Goal: Information Seeking & Learning: Check status

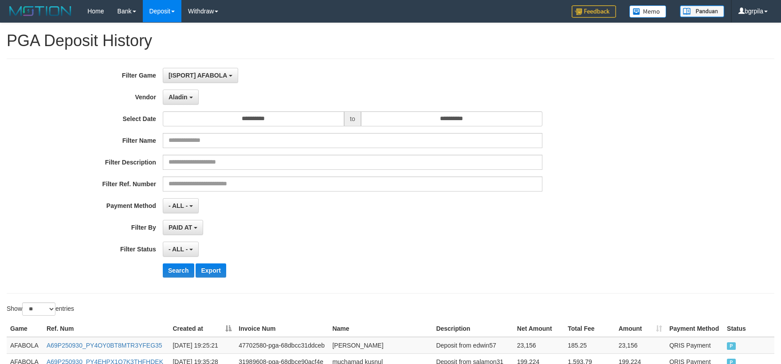
select select "**********"
select select "**"
click at [18, 340] on button "Open LiveChat chat widget" at bounding box center [17, 343] width 27 height 27
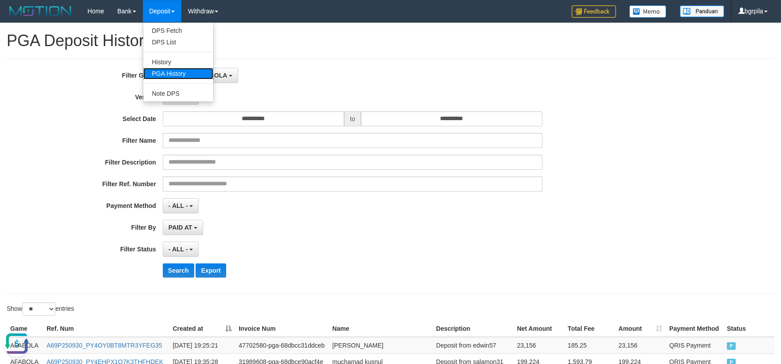
click at [165, 76] on link "PGA History" at bounding box center [178, 74] width 70 height 12
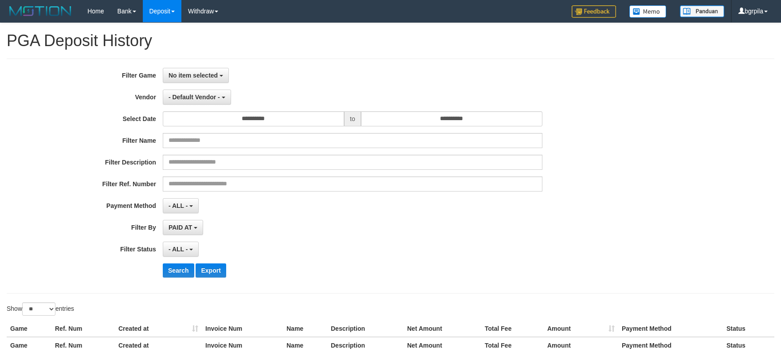
select select
select select "**"
drag, startPoint x: 201, startPoint y: 71, endPoint x: 191, endPoint y: 107, distance: 36.8
click at [201, 74] on span "No item selected" at bounding box center [193, 75] width 49 height 7
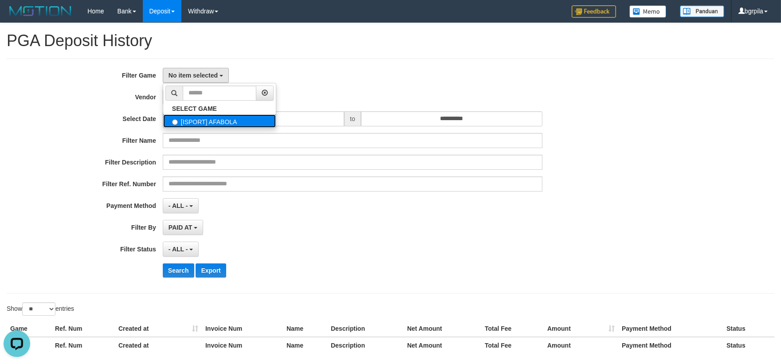
click at [182, 121] on label "[ISPORT] AFABOLA" at bounding box center [219, 120] width 113 height 13
select select "****"
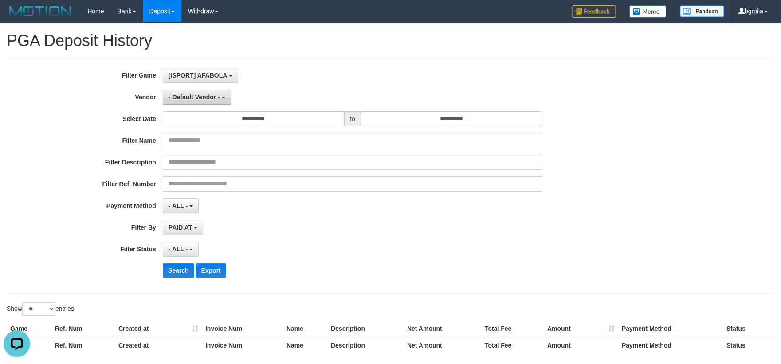
click at [189, 96] on span "- Default Vendor -" at bounding box center [194, 97] width 51 height 7
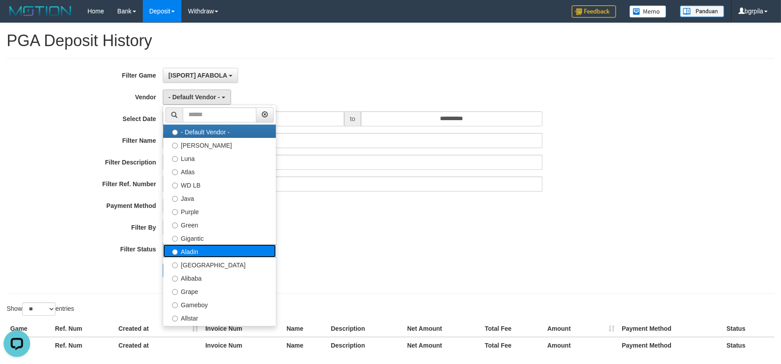
click at [200, 247] on label "Aladin" at bounding box center [219, 250] width 113 height 13
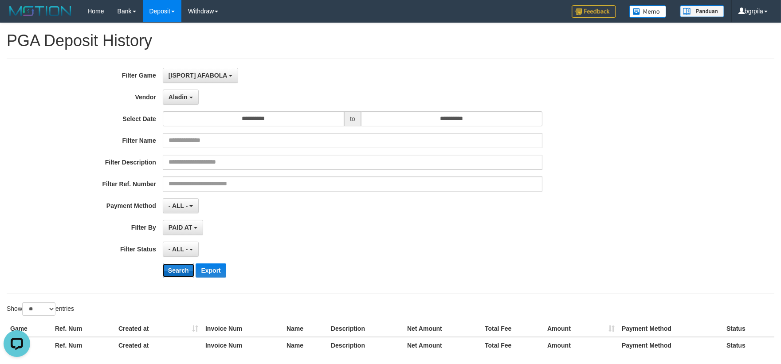
click at [185, 272] on button "Search" at bounding box center [178, 270] width 31 height 14
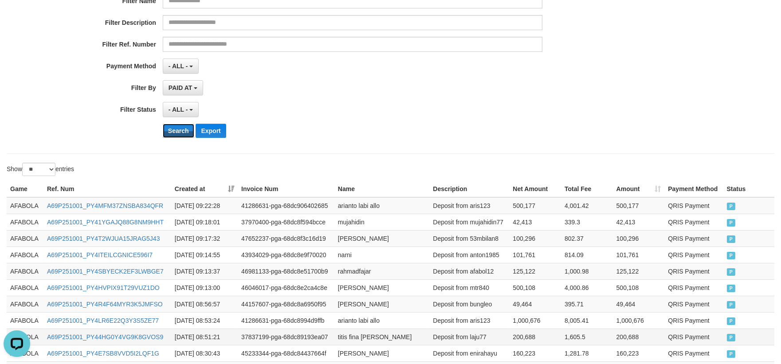
scroll to position [246, 0]
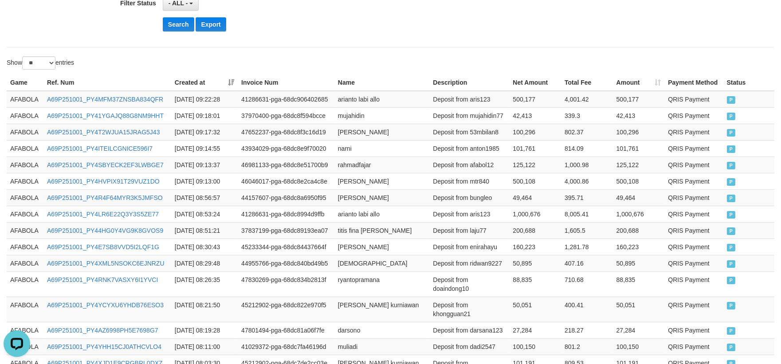
click at [232, 81] on th "Created at" at bounding box center [204, 83] width 67 height 16
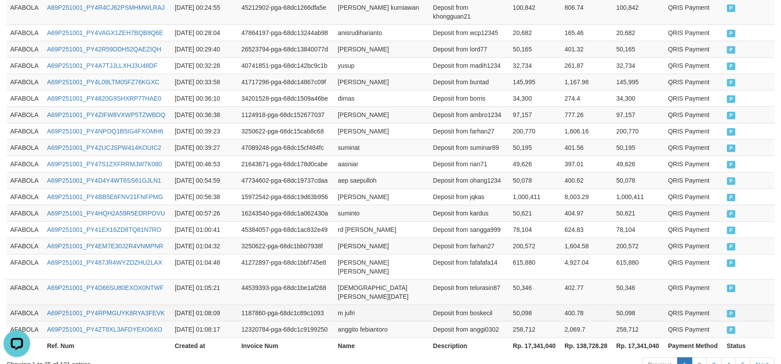
scroll to position [481, 0]
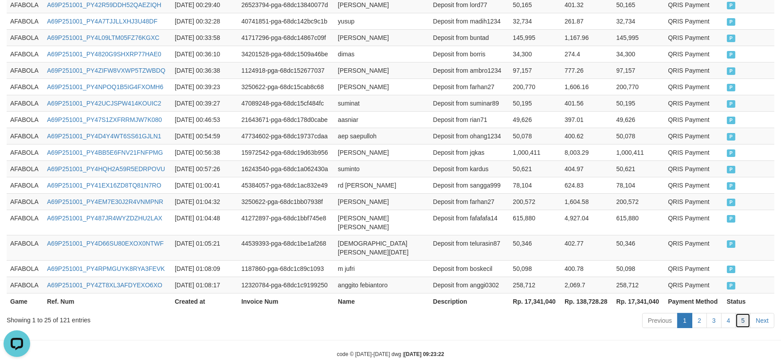
click at [738, 313] on link "5" at bounding box center [742, 320] width 15 height 15
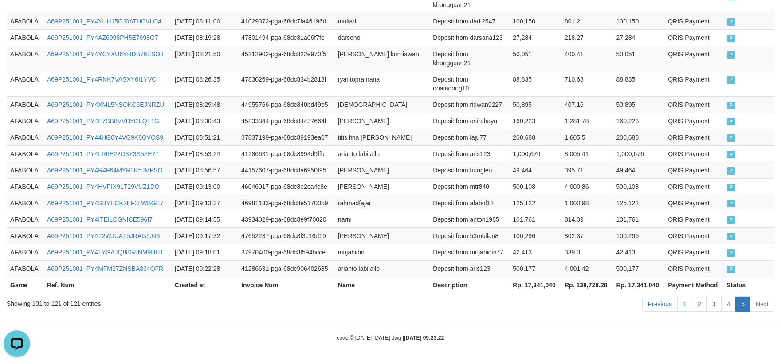
click at [497, 220] on td "Deposit from anton1985" at bounding box center [469, 219] width 80 height 16
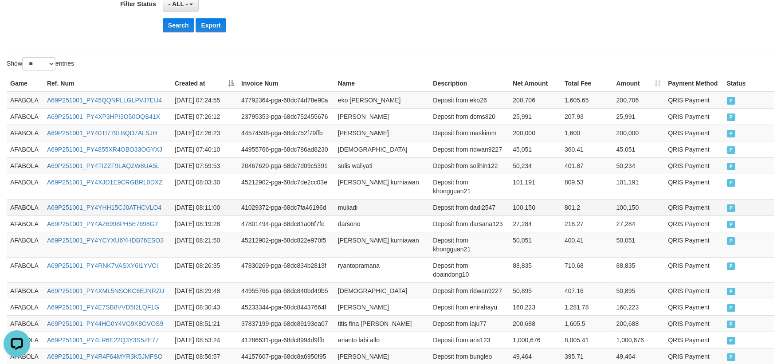
click at [25, 204] on td "AFABOLA" at bounding box center [25, 207] width 37 height 16
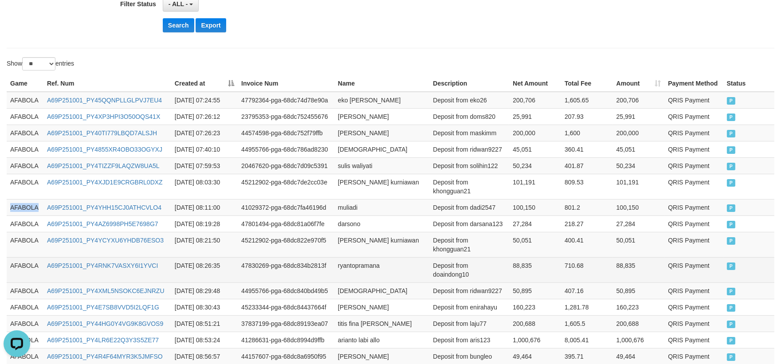
drag, startPoint x: 25, startPoint y: 204, endPoint x: 494, endPoint y: 276, distance: 474.3
click at [27, 204] on td "AFABOLA" at bounding box center [25, 207] width 37 height 16
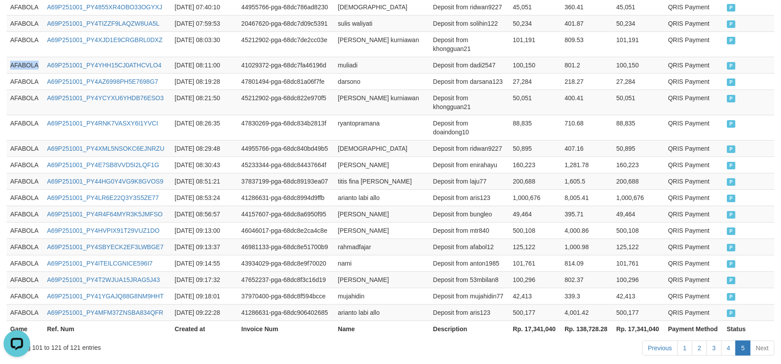
scroll to position [433, 0]
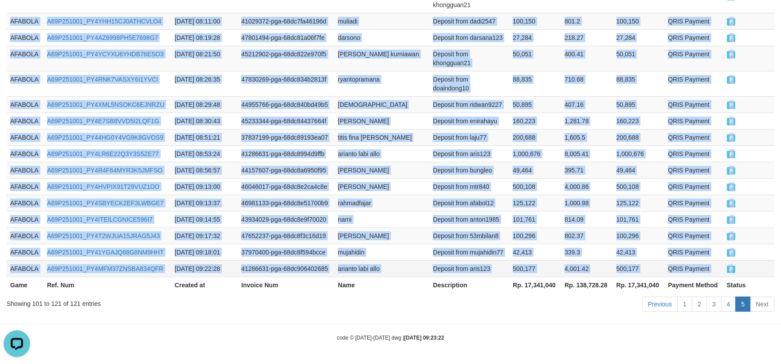
click at [755, 267] on td "P" at bounding box center [748, 268] width 51 height 16
copy tbody "AFABOLA A69P251001_PY4YHH15CJ0ATHCVLO4 2025-10-01 08:11:00 41029372-pga-68dc7fa…"
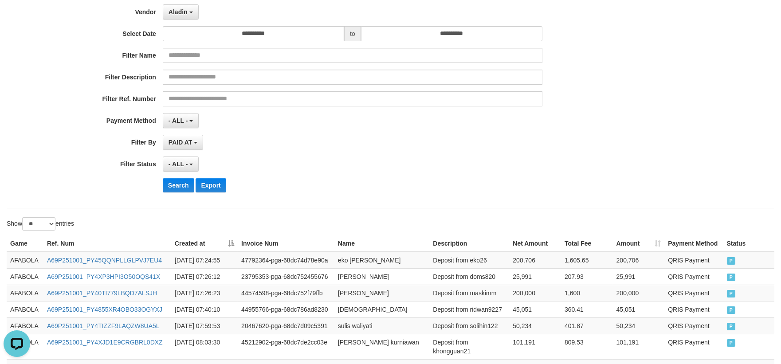
scroll to position [0, 0]
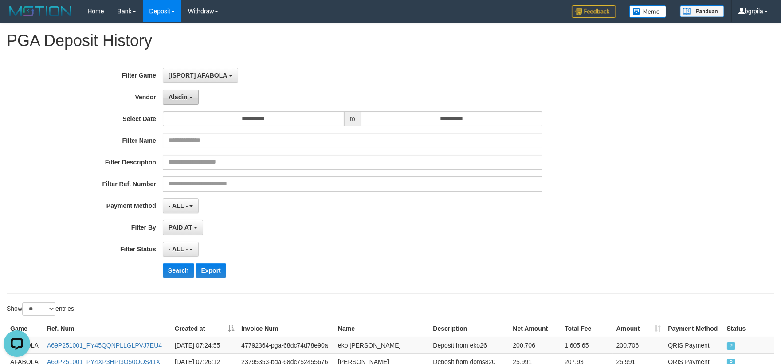
click at [188, 104] on button "Aladin" at bounding box center [181, 97] width 36 height 15
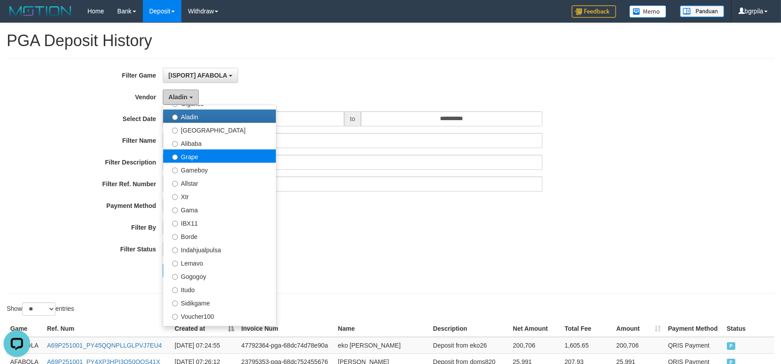
scroll to position [148, 0]
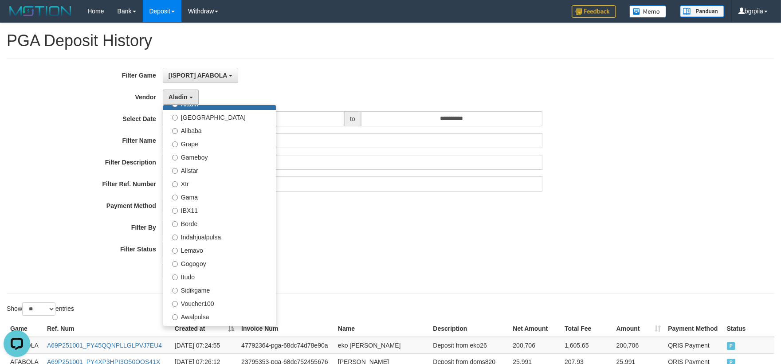
click at [359, 239] on div "**********" at bounding box center [325, 176] width 651 height 216
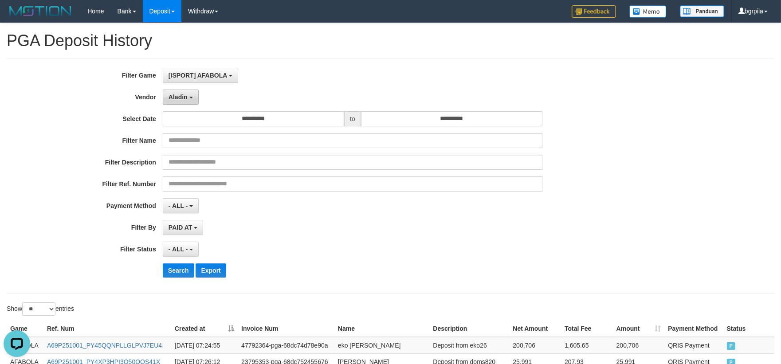
click at [188, 93] on button "Aladin" at bounding box center [181, 97] width 36 height 15
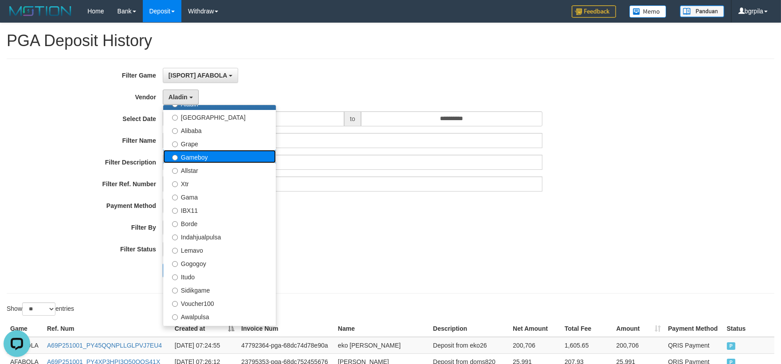
click at [219, 158] on label "Gameboy" at bounding box center [219, 156] width 113 height 13
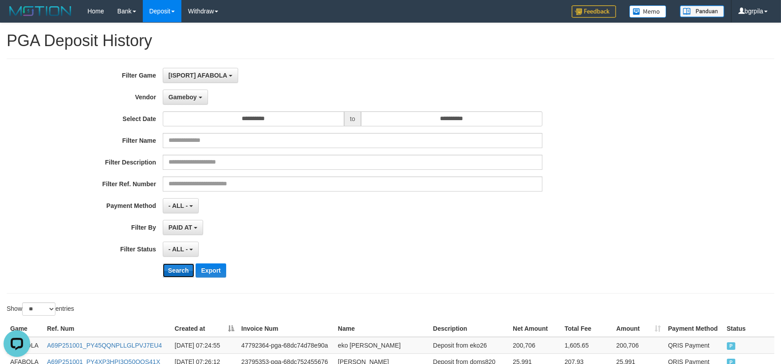
click at [177, 265] on button "Search" at bounding box center [178, 270] width 31 height 14
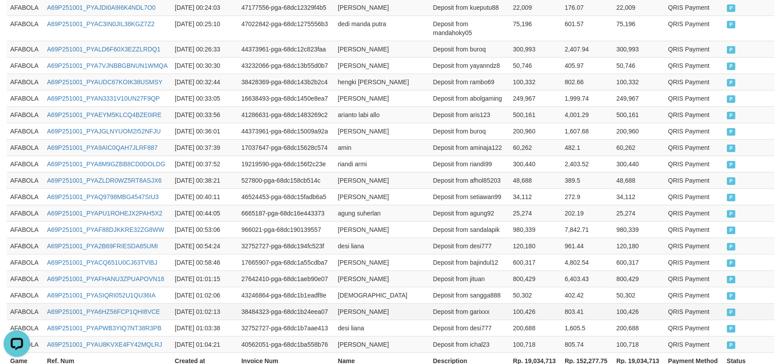
scroll to position [481, 0]
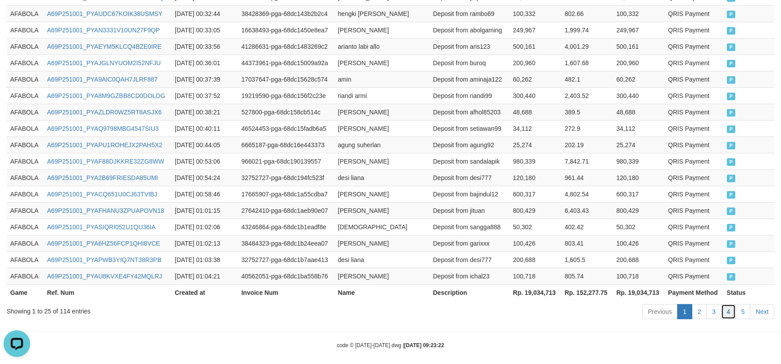
click at [732, 304] on link "4" at bounding box center [728, 311] width 15 height 15
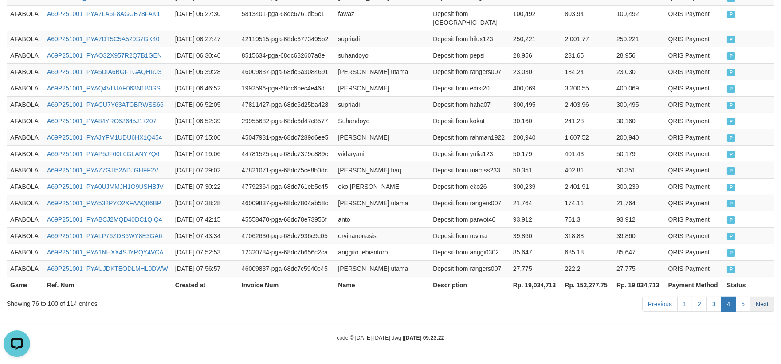
scroll to position [472, 0]
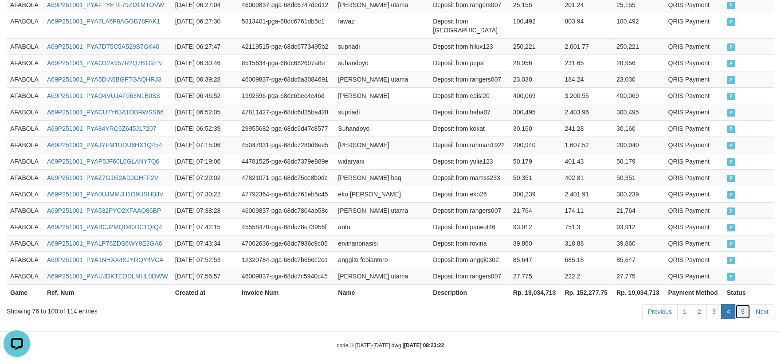
click at [746, 304] on link "5" at bounding box center [742, 311] width 15 height 15
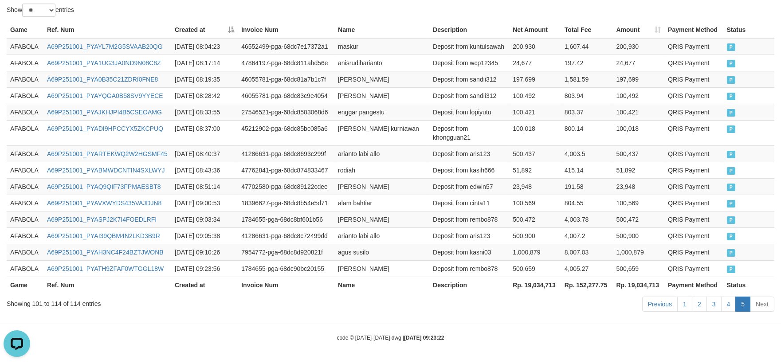
scroll to position [300, 0]
click at [632, 251] on td "1,000,879" at bounding box center [639, 252] width 52 height 16
click at [23, 67] on td "AFABOLA" at bounding box center [25, 63] width 37 height 16
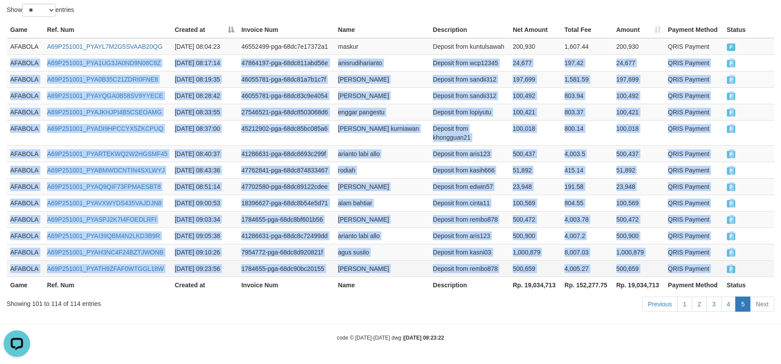
click at [750, 275] on td "P" at bounding box center [748, 268] width 51 height 16
copy tbody "AFABOLA A69P251001_PYA1UG3JA0ND9N08C8Z 2025-10-01 08:17:14 47864197-pga-68dc811…"
click at [677, 150] on td "QRIS Payment" at bounding box center [693, 153] width 59 height 16
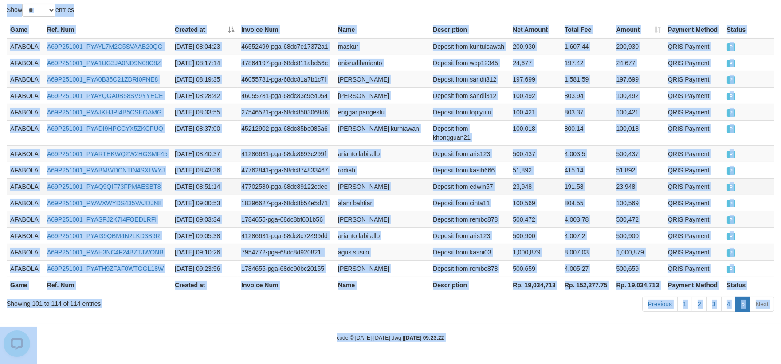
click at [491, 190] on td "Deposit from edwin57" at bounding box center [469, 186] width 80 height 16
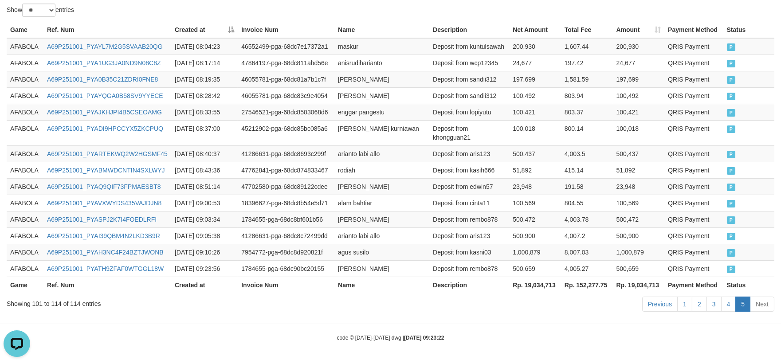
click at [380, 305] on div "Previous 1 2 3 4 5 Next" at bounding box center [553, 305] width 442 height 19
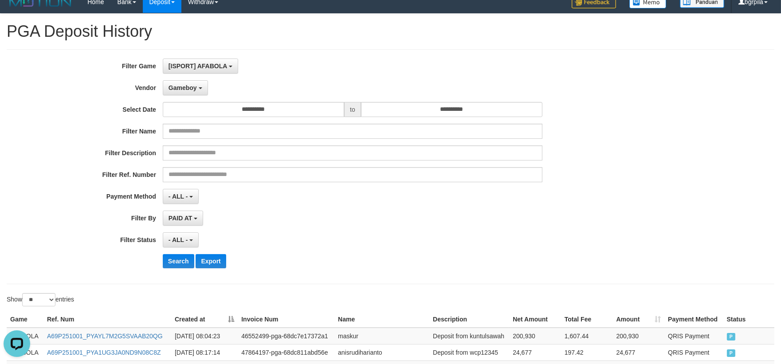
scroll to position [0, 0]
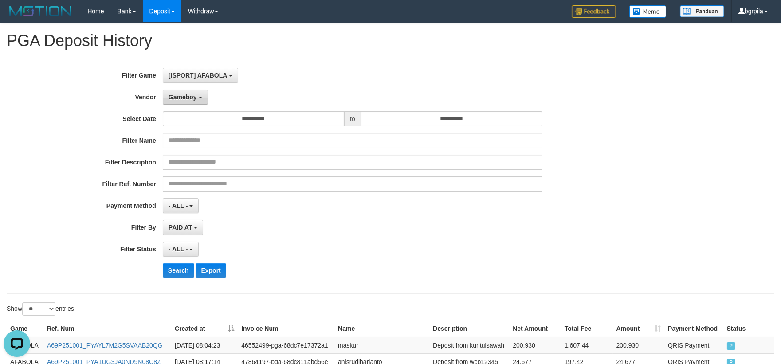
click at [196, 100] on span "Gameboy" at bounding box center [183, 97] width 28 height 7
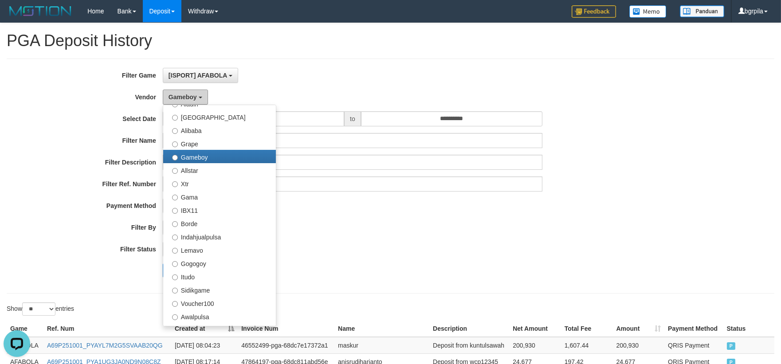
scroll to position [330, 0]
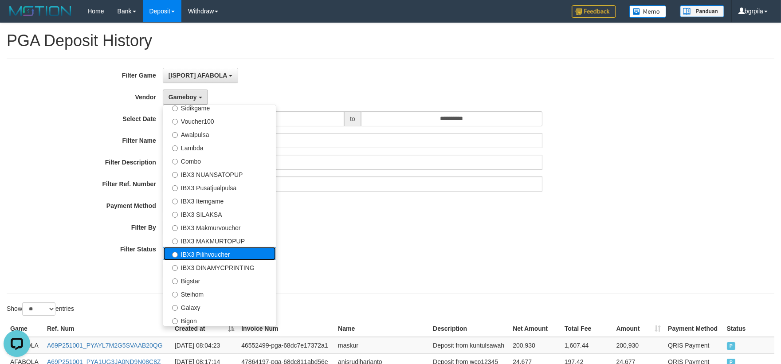
click at [224, 254] on label "IBX3 Pilihvoucher" at bounding box center [219, 253] width 113 height 13
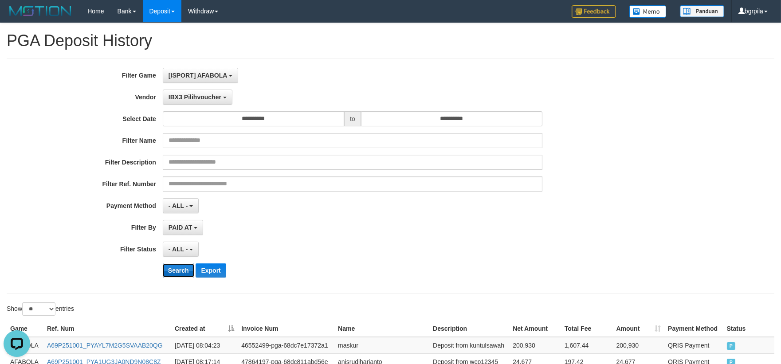
click at [176, 274] on button "Search" at bounding box center [178, 270] width 31 height 14
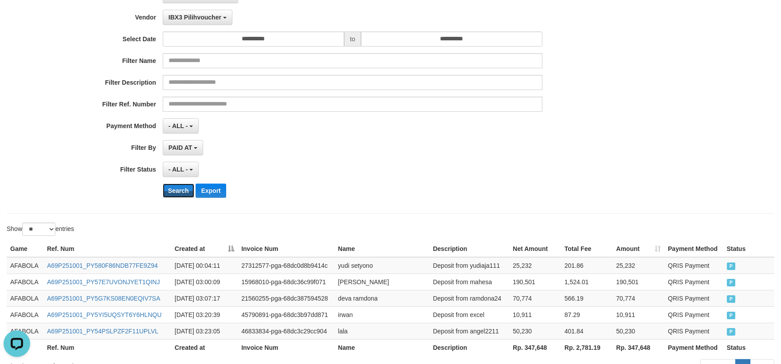
scroll to position [0, 0]
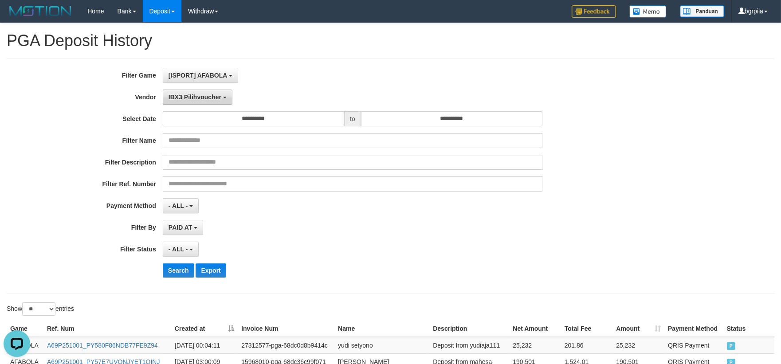
click at [207, 99] on span "IBX3 Pilihvoucher" at bounding box center [195, 97] width 53 height 7
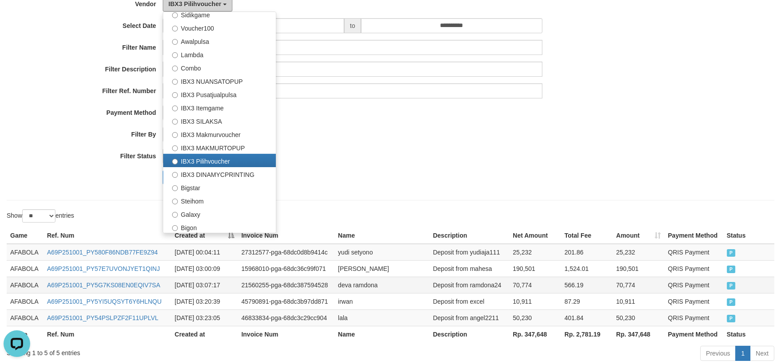
scroll to position [143, 0]
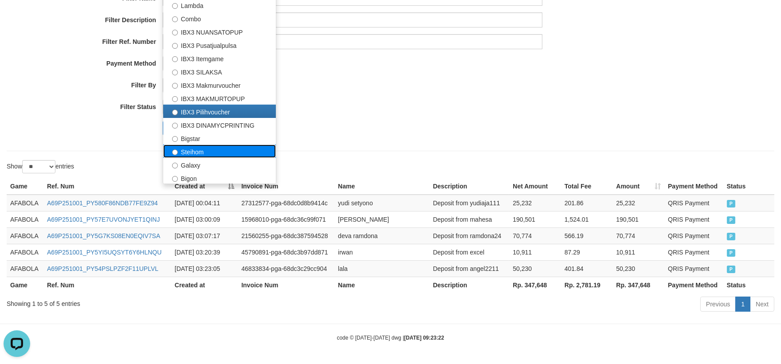
click at [221, 150] on label "Steihom" at bounding box center [219, 151] width 113 height 13
select select "**********"
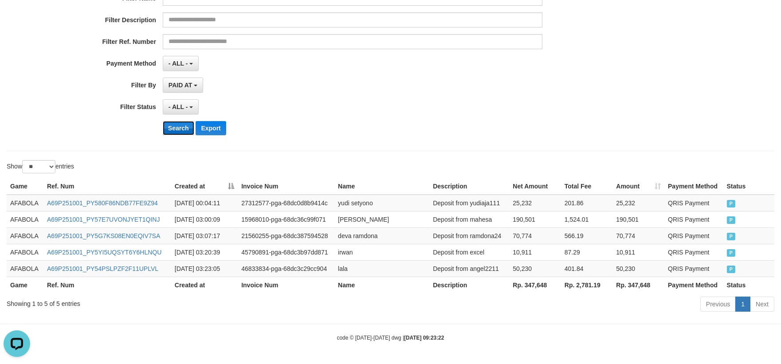
click at [177, 131] on button "Search" at bounding box center [178, 128] width 31 height 14
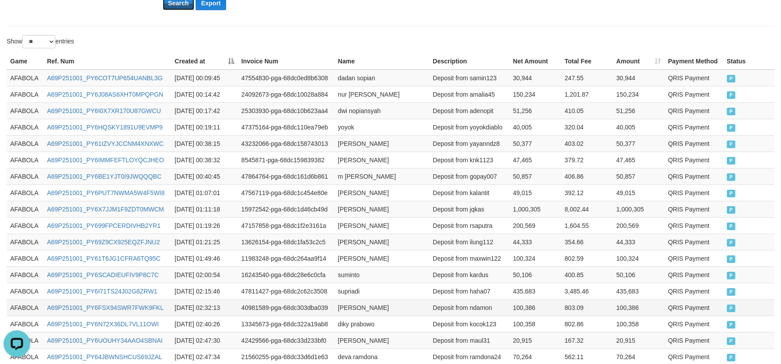
scroll to position [340, 0]
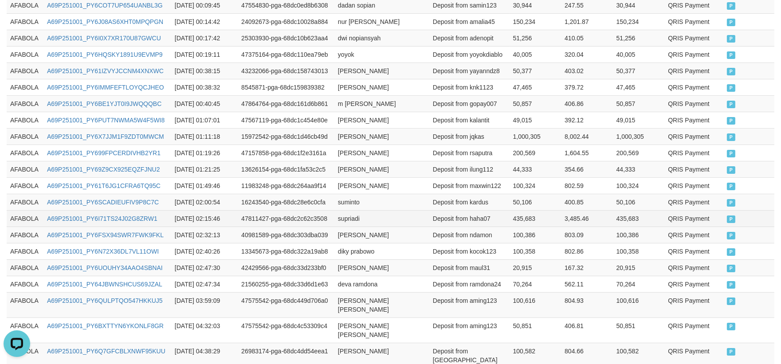
click at [539, 213] on td "435,683" at bounding box center [536, 218] width 52 height 16
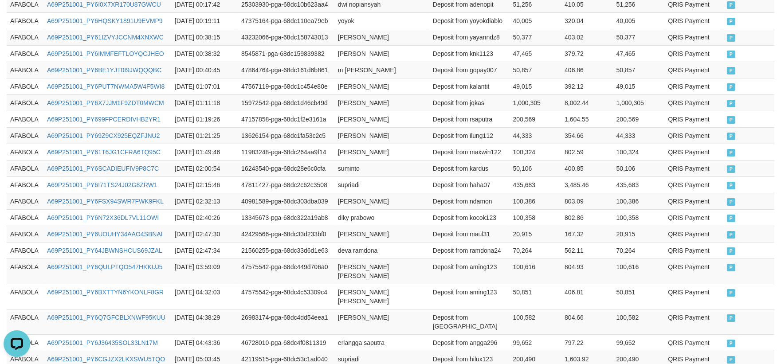
scroll to position [472, 0]
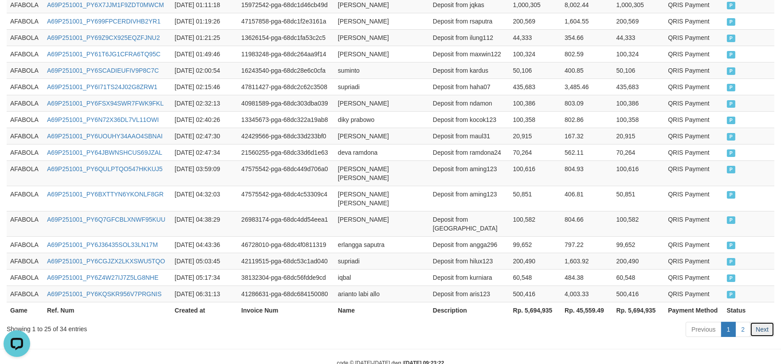
click at [751, 322] on link "Next" at bounding box center [762, 329] width 24 height 15
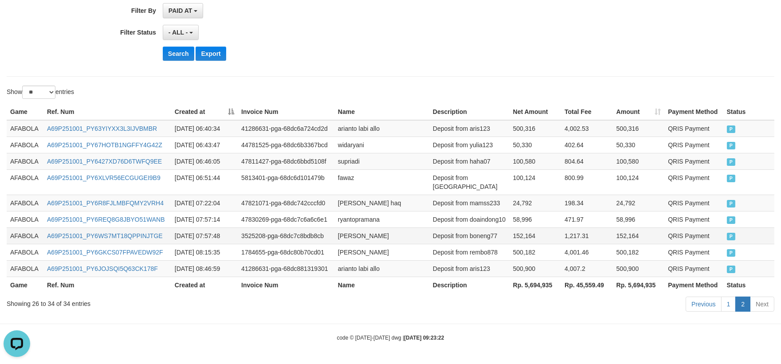
click at [604, 238] on td "1,217.31" at bounding box center [587, 236] width 52 height 16
click at [127, 255] on td "A69P251001_PY6GKCS07FPAVEDW92F" at bounding box center [107, 252] width 128 height 16
copy link "A69P251001_PY6GKCS07FPAVEDW92F"
click at [130, 272] on td "A69P251001_PY6JOJSQI5Q63CK178F" at bounding box center [107, 268] width 128 height 16
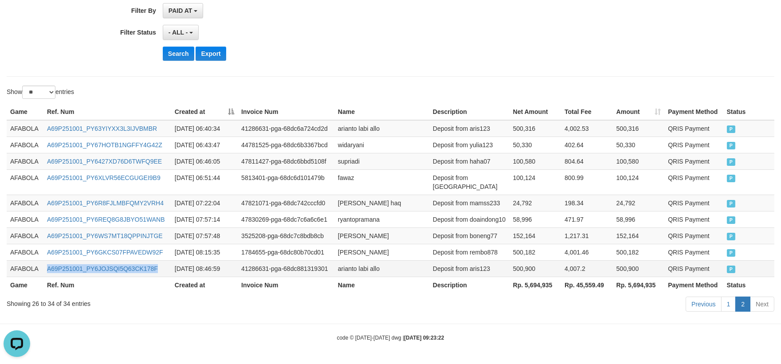
click at [130, 272] on td "A69P251001_PY6JOJSQI5Q63CK178F" at bounding box center [107, 268] width 128 height 16
copy link "A69P251001_PY6JOJSQI5Q63CK178F"
click at [350, 248] on td "caris simanjuntak" at bounding box center [381, 252] width 95 height 16
click at [367, 249] on td "caris simanjuntak" at bounding box center [381, 252] width 95 height 16
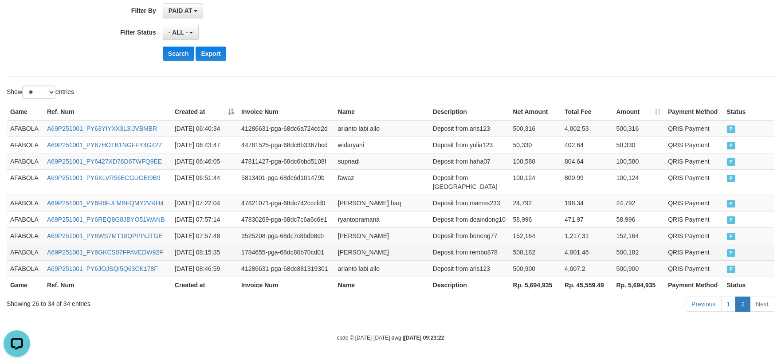
click at [333, 254] on td "1784655-pga-68dc80b70cd01" at bounding box center [286, 252] width 97 height 16
click at [340, 252] on td "caris simanjuntak" at bounding box center [381, 252] width 95 height 16
click at [342, 252] on td "caris simanjuntak" at bounding box center [381, 252] width 95 height 16
click at [392, 251] on td "caris simanjuntak" at bounding box center [381, 252] width 95 height 16
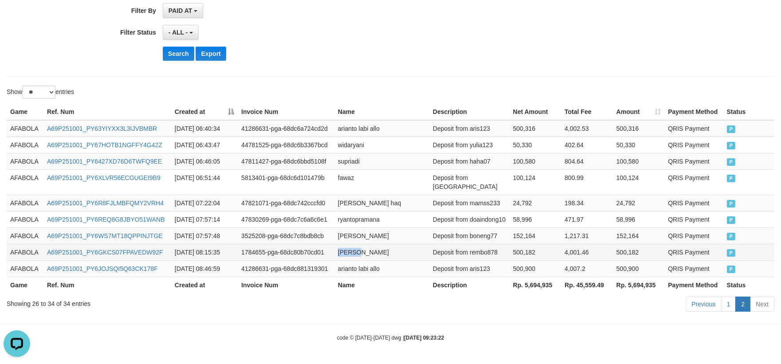
copy td "caris simanjuntak"
click at [349, 267] on td "arianto labi allo" at bounding box center [381, 268] width 95 height 16
click at [381, 263] on td "arianto labi allo" at bounding box center [381, 268] width 95 height 16
copy td "arianto labi allo"
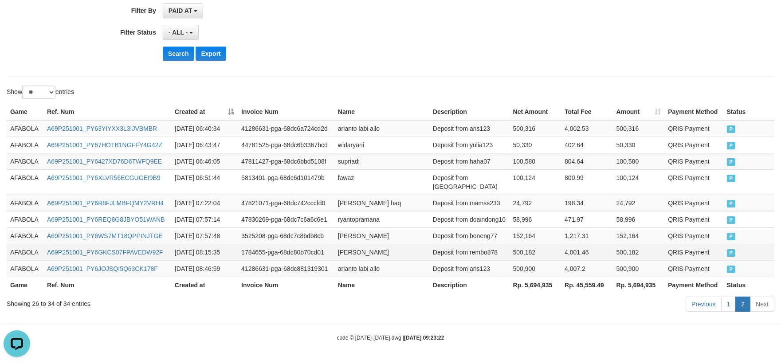
click at [483, 251] on td "Deposit from rembo878" at bounding box center [469, 252] width 80 height 16
copy td "rembo878"
click at [486, 260] on td "Deposit from aris123" at bounding box center [469, 268] width 80 height 16
click at [485, 261] on td "Deposit from aris123" at bounding box center [469, 268] width 80 height 16
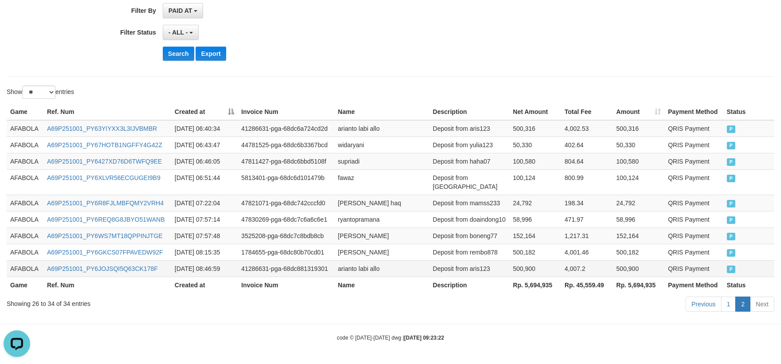
click at [483, 268] on td "Deposit from aris123" at bounding box center [469, 268] width 80 height 16
copy td "aris123"
click at [484, 326] on body "Toggle navigation Home Bank Account List Load By Website Group [ISPORT] AFABOLA…" at bounding box center [390, 73] width 781 height 581
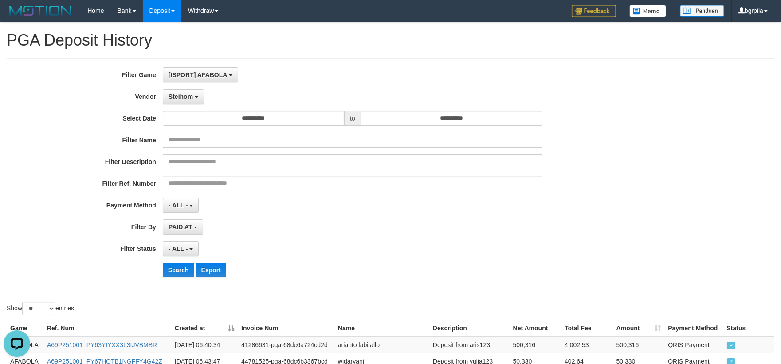
scroll to position [0, 0]
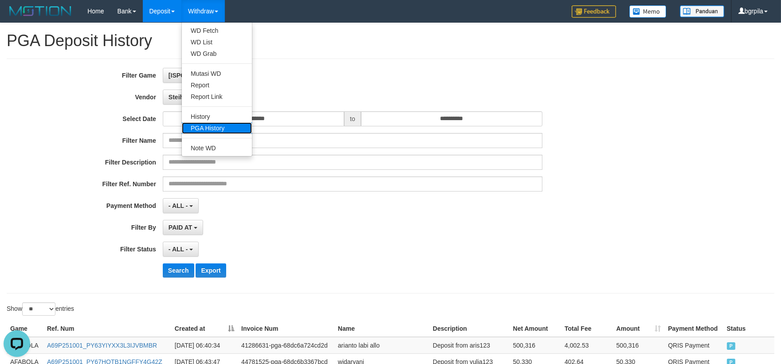
click at [209, 123] on link "PGA History" at bounding box center [217, 128] width 70 height 12
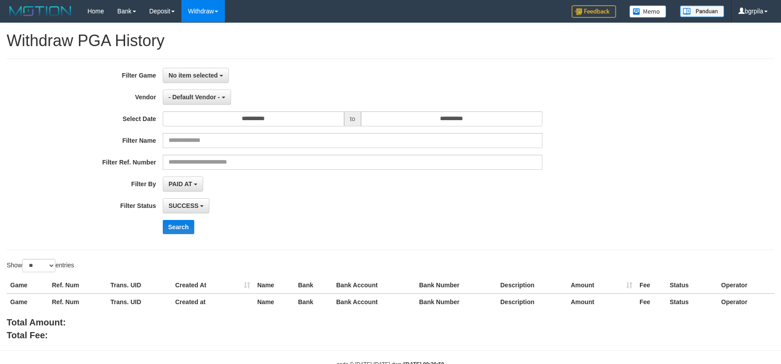
select select
select select "**"
click at [200, 73] on span "No item selected" at bounding box center [193, 75] width 49 height 7
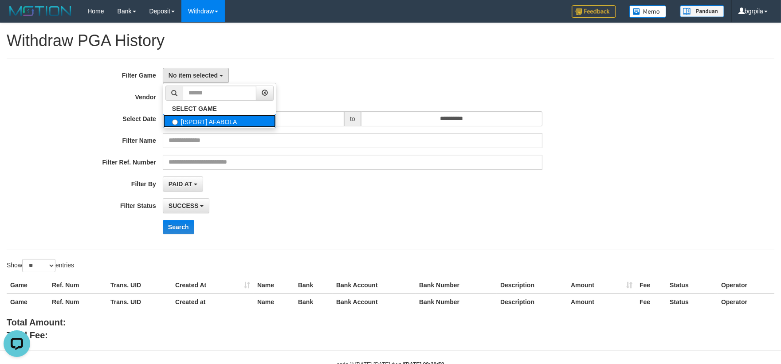
click at [189, 118] on label "[ISPORT] AFABOLA" at bounding box center [219, 120] width 113 height 13
select select "****"
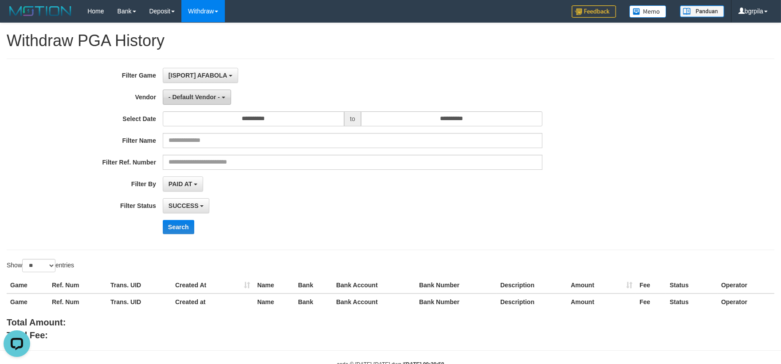
scroll to position [8, 0]
click at [195, 98] on span "- Default Vendor -" at bounding box center [194, 97] width 51 height 7
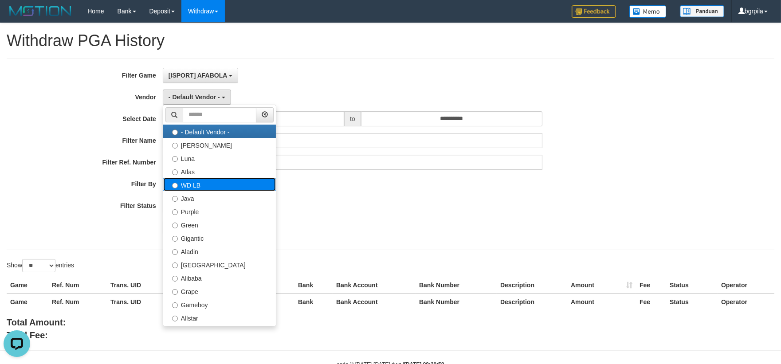
click at [208, 188] on label "WD LB" at bounding box center [219, 184] width 113 height 13
select select "**********"
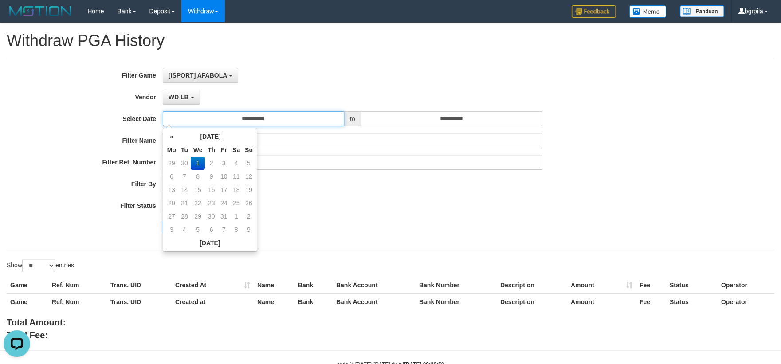
click at [233, 117] on input "**********" at bounding box center [253, 118] width 181 height 15
click at [169, 136] on th "«" at bounding box center [171, 136] width 13 height 13
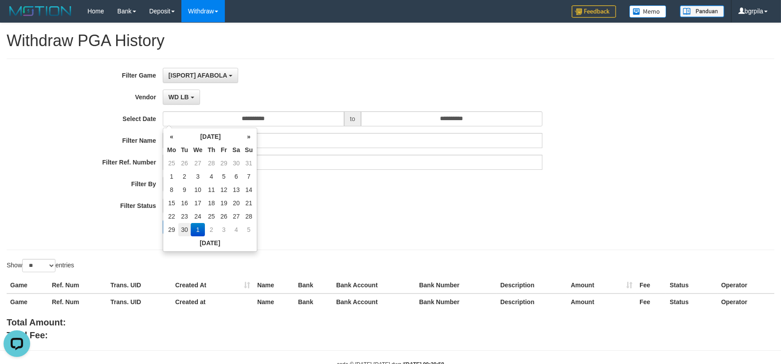
click at [189, 232] on td "30" at bounding box center [184, 229] width 12 height 13
type input "**********"
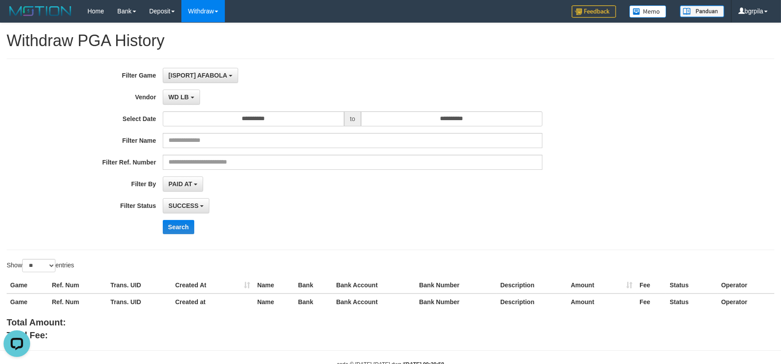
click at [291, 233] on div "Search" at bounding box center [407, 227] width 488 height 14
click at [191, 206] on span "SUCCESS" at bounding box center [184, 205] width 30 height 7
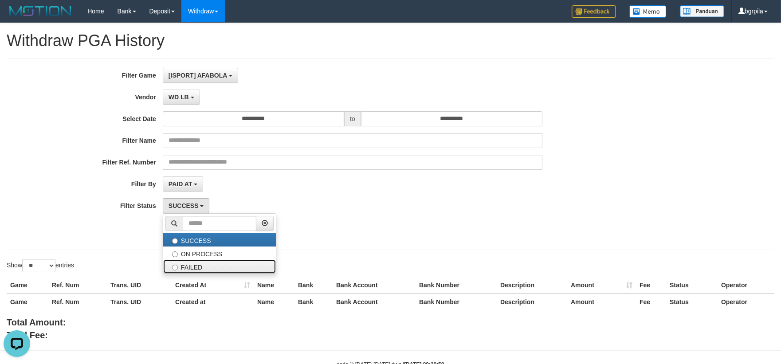
click at [187, 263] on label "FAILED" at bounding box center [219, 266] width 113 height 13
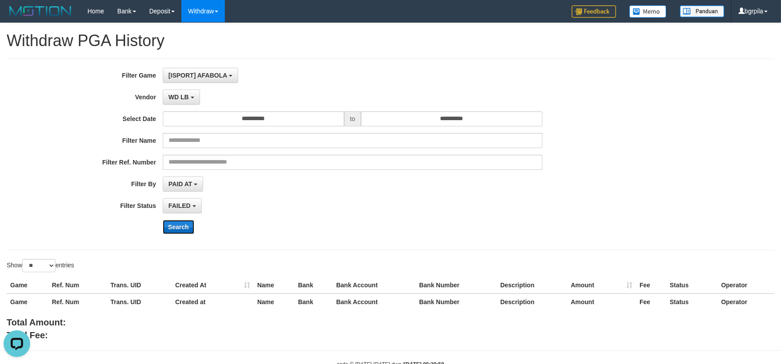
click at [174, 228] on button "Search" at bounding box center [178, 227] width 31 height 14
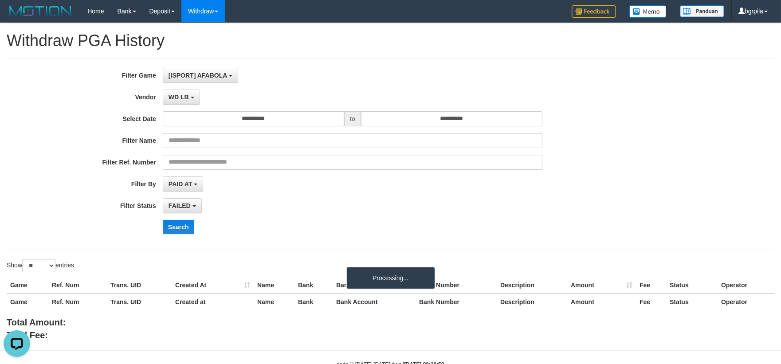
click at [187, 249] on div "**********" at bounding box center [391, 155] width 768 height 192
click at [205, 256] on div "**********" at bounding box center [390, 182] width 781 height 318
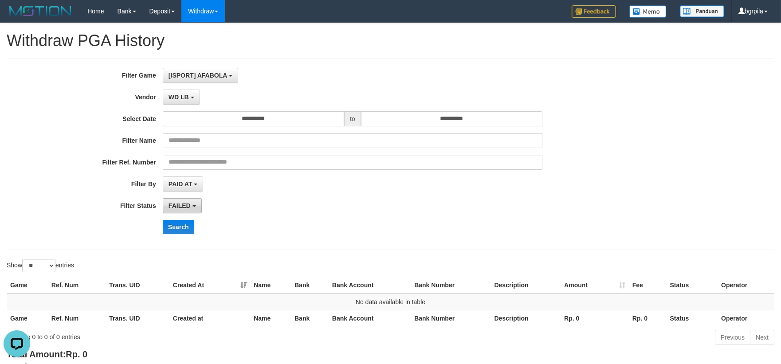
click at [191, 207] on span "FAILED" at bounding box center [180, 205] width 22 height 7
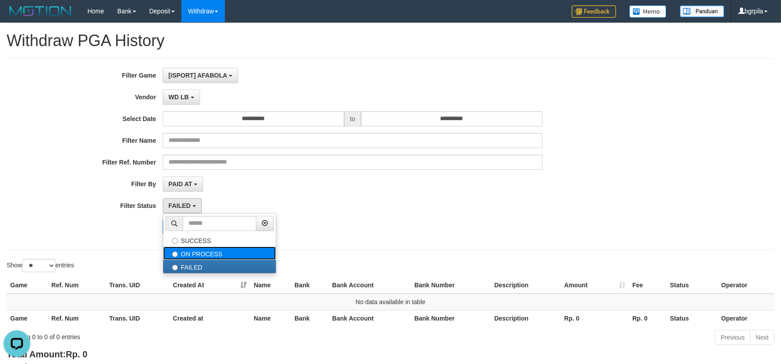
click at [208, 254] on label "ON PROCESS" at bounding box center [219, 253] width 113 height 13
select select "*"
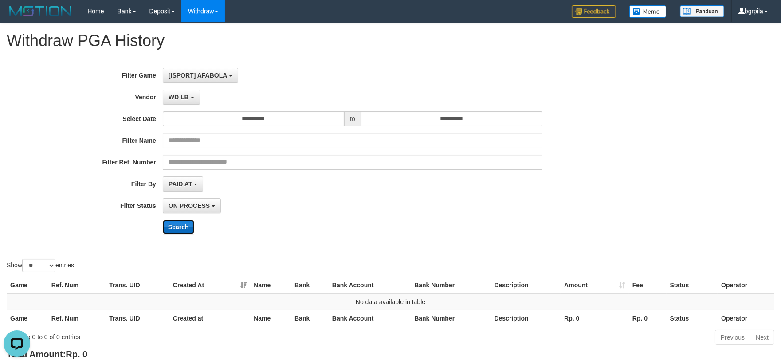
click at [179, 228] on button "Search" at bounding box center [178, 227] width 31 height 14
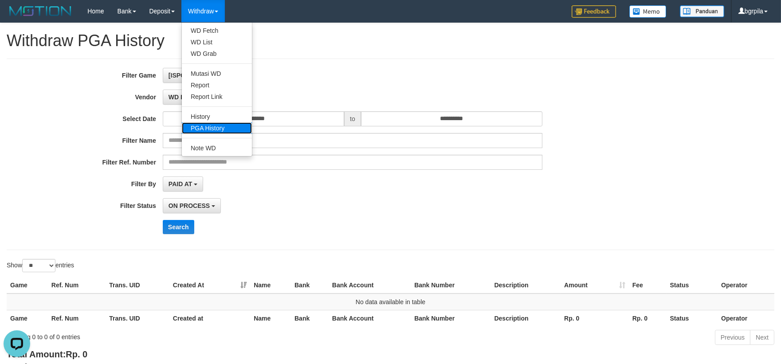
click at [206, 126] on link "PGA History" at bounding box center [217, 128] width 70 height 12
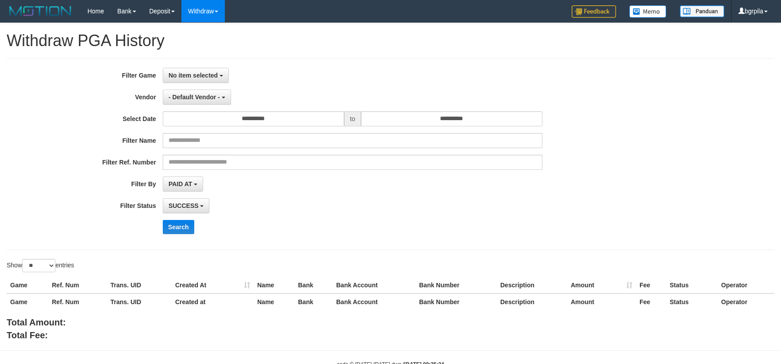
select select
select select "**"
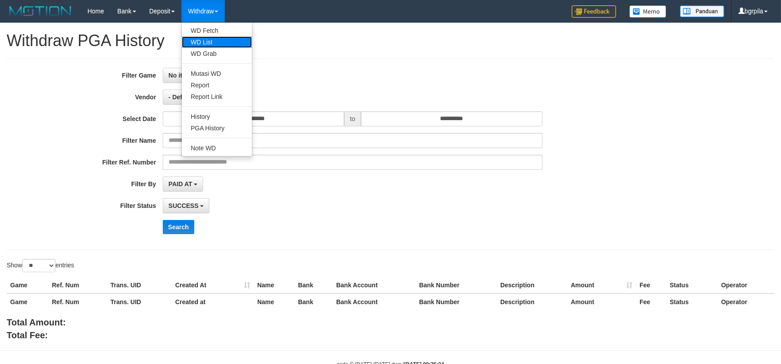
click at [212, 46] on link "WD List" at bounding box center [217, 42] width 70 height 12
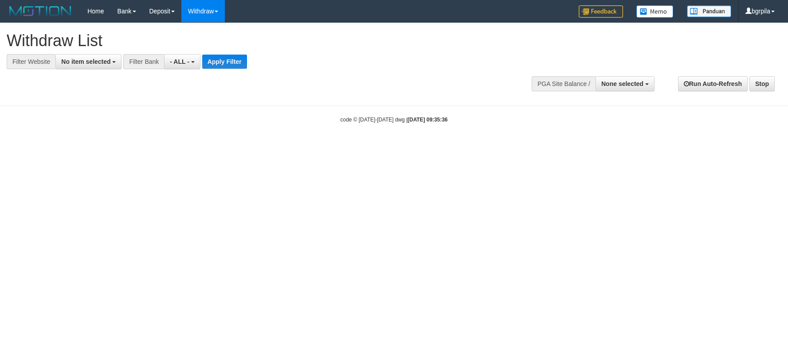
select select
click at [631, 81] on span "None selected" at bounding box center [622, 83] width 42 height 7
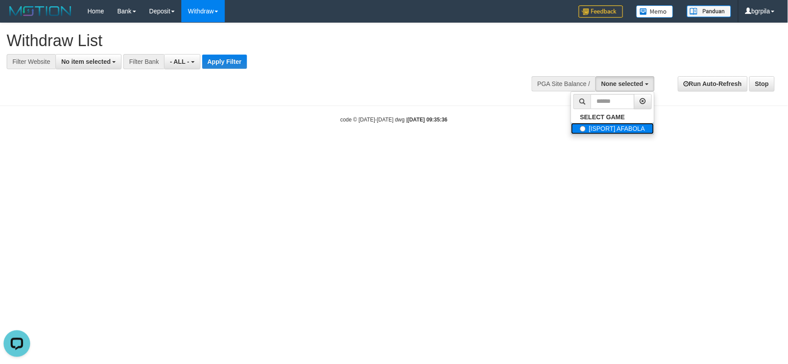
click at [593, 123] on label "[ISPORT] AFABOLA" at bounding box center [612, 129] width 83 height 12
select select "****"
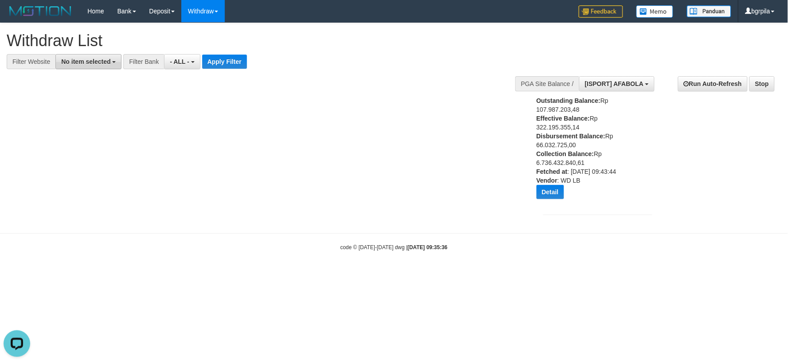
click at [104, 58] on span "No item selected" at bounding box center [85, 61] width 49 height 7
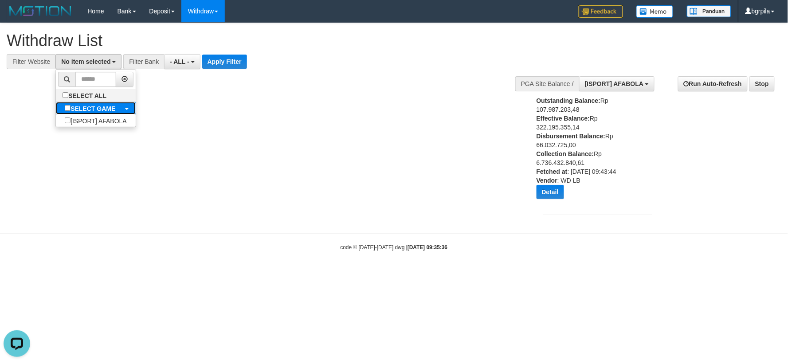
click at [95, 110] on b "SELECT GAME" at bounding box center [93, 108] width 45 height 7
select select "****"
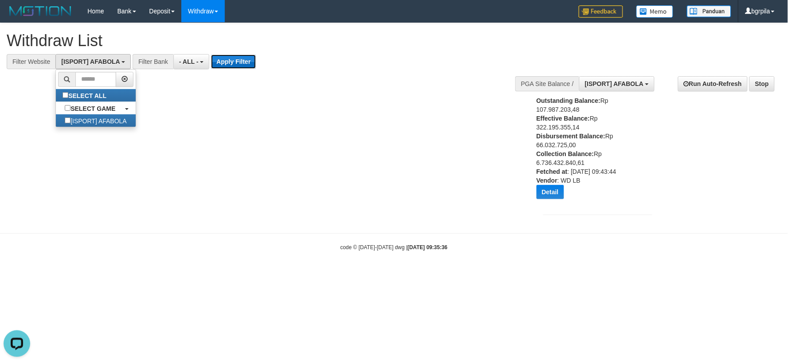
click at [242, 59] on button "Apply Filter" at bounding box center [233, 62] width 45 height 14
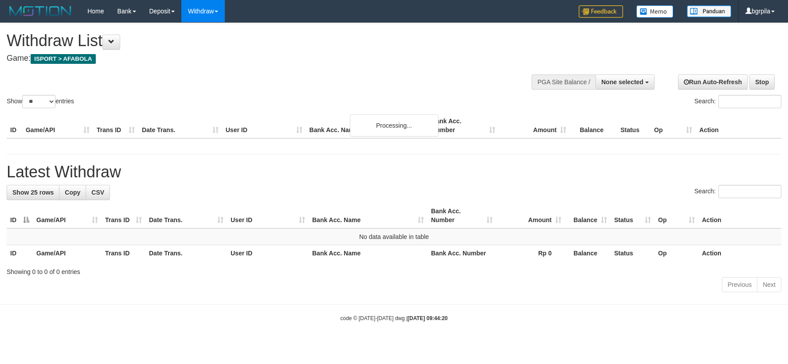
select select
select select "**"
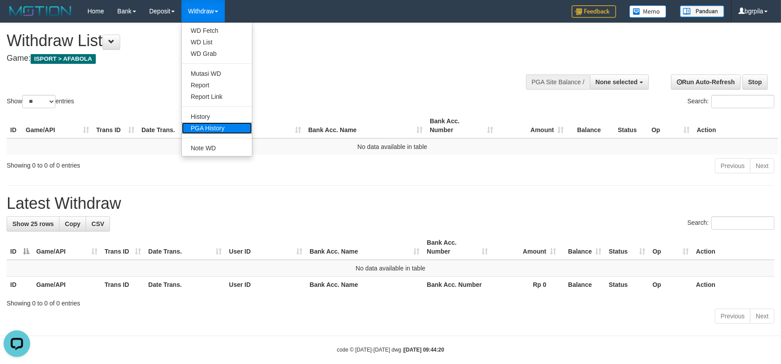
click at [206, 125] on link "PGA History" at bounding box center [217, 128] width 70 height 12
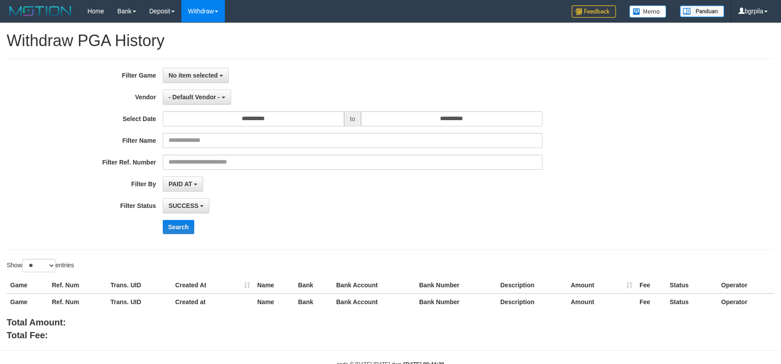
select select
select select "**"
drag, startPoint x: 207, startPoint y: 67, endPoint x: 209, endPoint y: 72, distance: 5.6
click at [208, 67] on div "**********" at bounding box center [391, 155] width 768 height 192
click at [216, 72] on span "No item selected" at bounding box center [193, 75] width 49 height 7
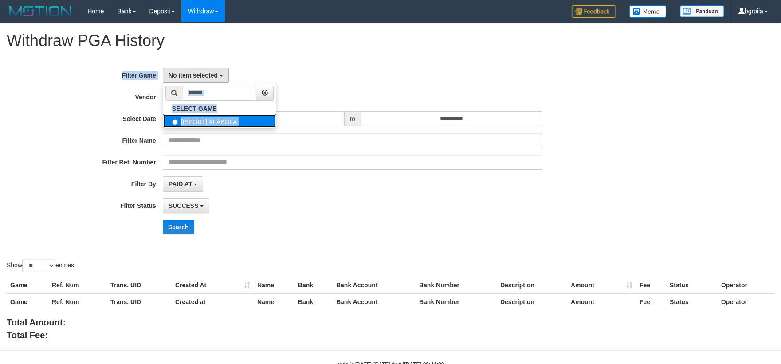
click at [192, 119] on label "[ISPORT] AFABOLA" at bounding box center [219, 120] width 113 height 13
select select "****"
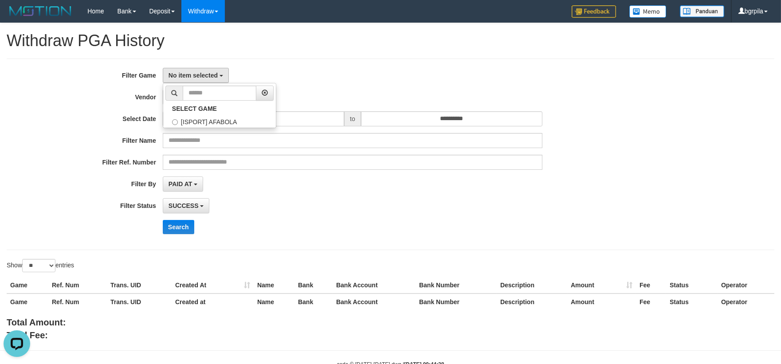
scroll to position [8, 0]
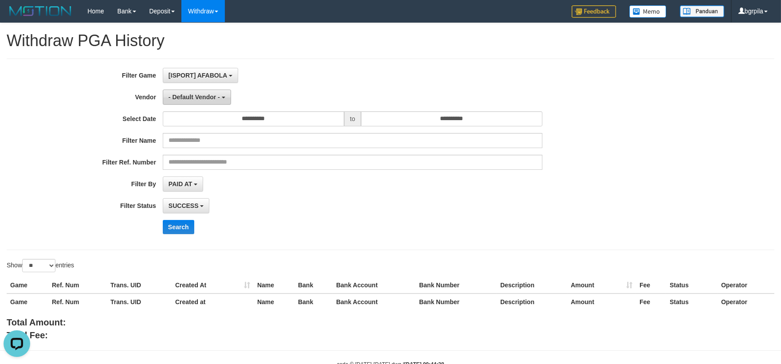
click at [198, 102] on button "- Default Vendor -" at bounding box center [197, 97] width 68 height 15
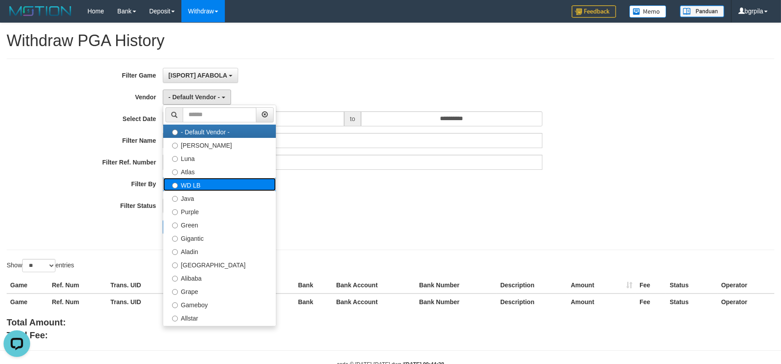
click at [218, 183] on label "WD LB" at bounding box center [219, 184] width 113 height 13
select select "**********"
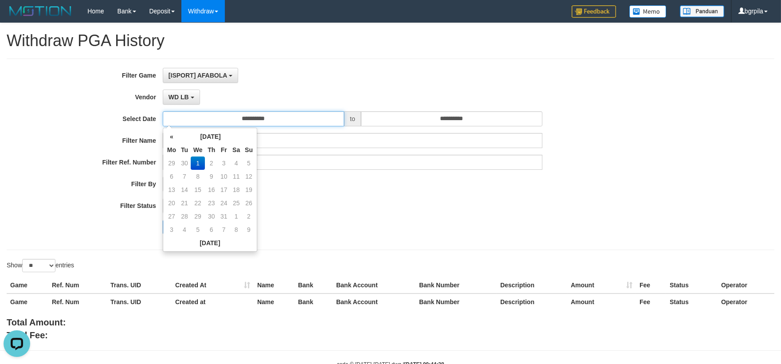
click at [252, 116] on input "**********" at bounding box center [253, 118] width 181 height 15
click at [182, 158] on td "30" at bounding box center [184, 163] width 12 height 13
type input "**********"
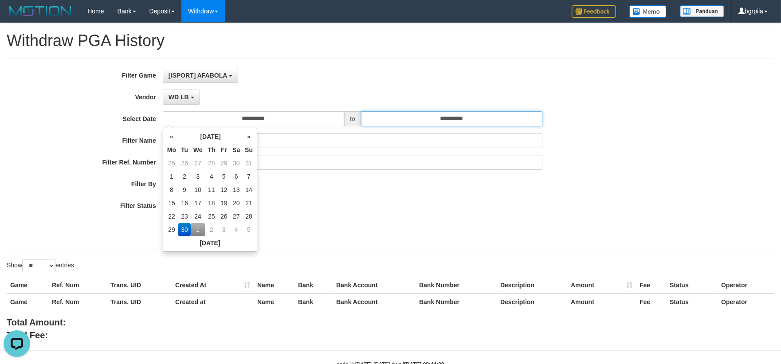
click at [392, 122] on input "**********" at bounding box center [451, 118] width 181 height 15
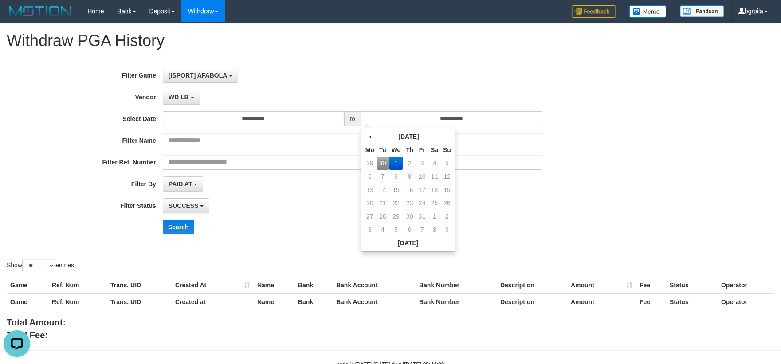
click at [518, 203] on div "SUCCESS SUCCESS ON PROCESS FAILED" at bounding box center [353, 205] width 380 height 15
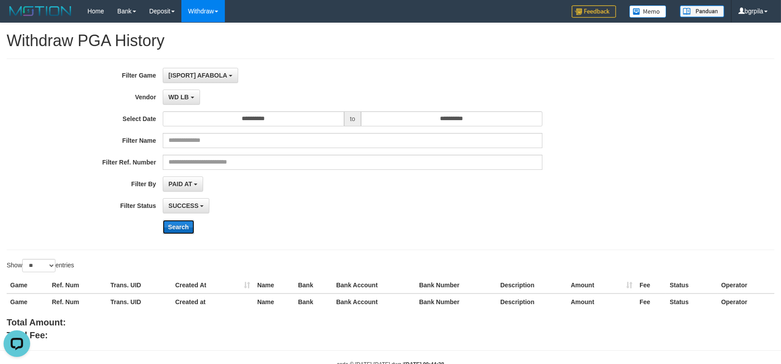
click at [186, 226] on button "Search" at bounding box center [178, 227] width 31 height 14
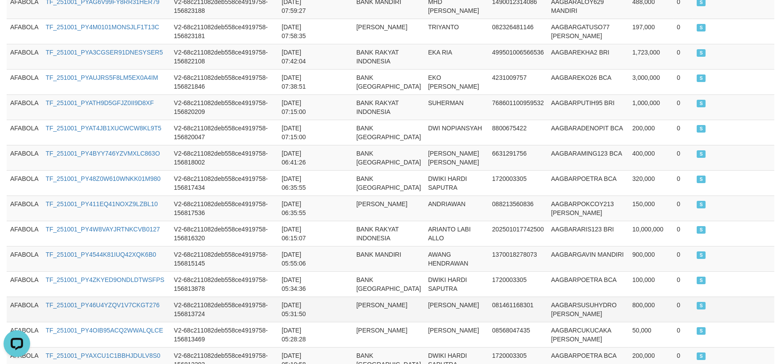
scroll to position [246, 0]
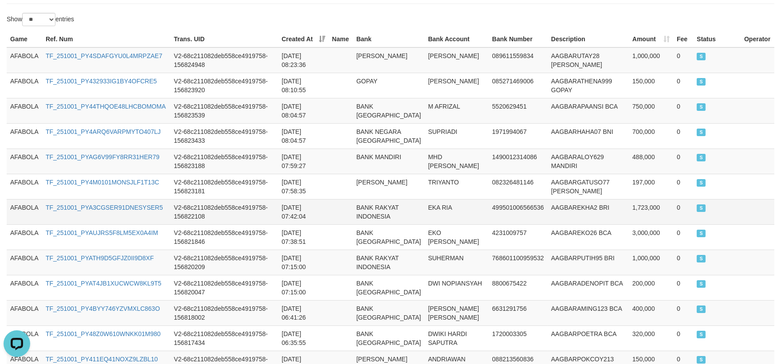
click at [529, 202] on td "499501006566536" at bounding box center [518, 211] width 59 height 25
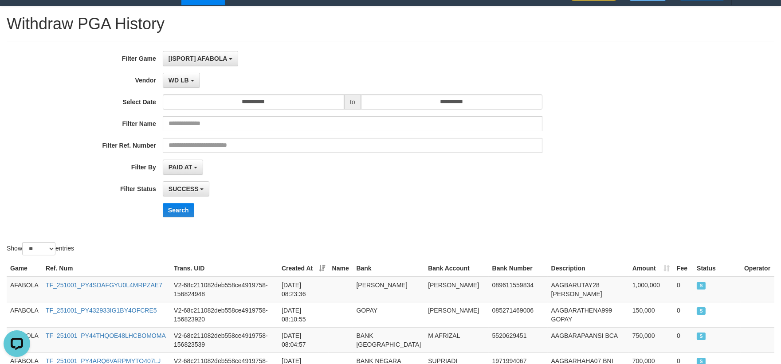
scroll to position [0, 0]
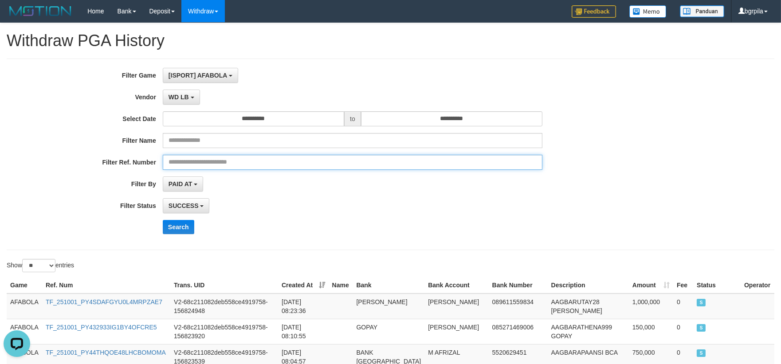
click at [263, 166] on input "text" at bounding box center [353, 162] width 380 height 15
paste input "**********"
type input "**********"
click at [180, 222] on button "Search" at bounding box center [178, 227] width 31 height 14
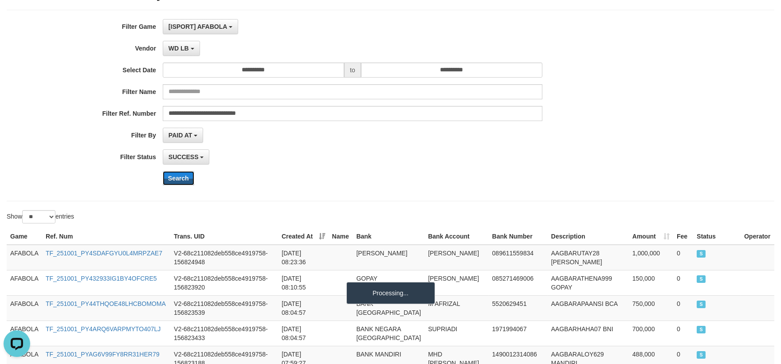
scroll to position [49, 0]
click at [187, 214] on div "Show ** ** ** *** entries" at bounding box center [195, 218] width 377 height 16
click at [737, 178] on div "**********" at bounding box center [390, 105] width 781 height 173
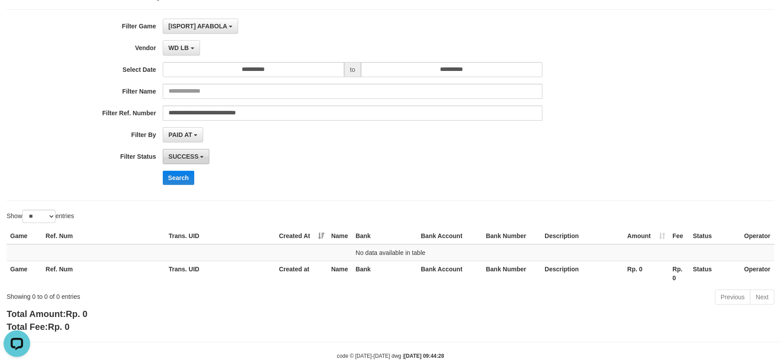
click at [199, 157] on span "SUCCESS" at bounding box center [184, 156] width 30 height 7
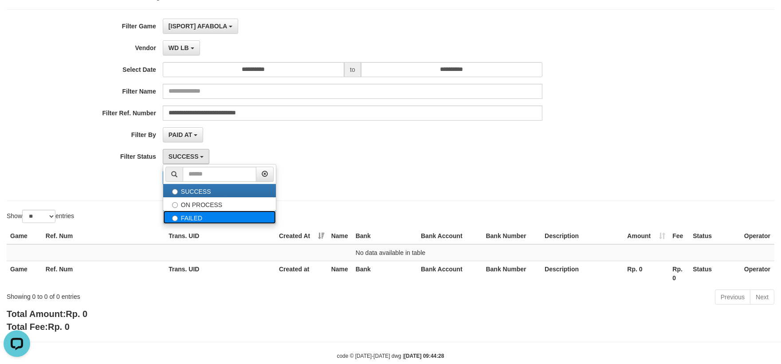
click at [194, 216] on label "FAILED" at bounding box center [219, 217] width 113 height 13
select select "*"
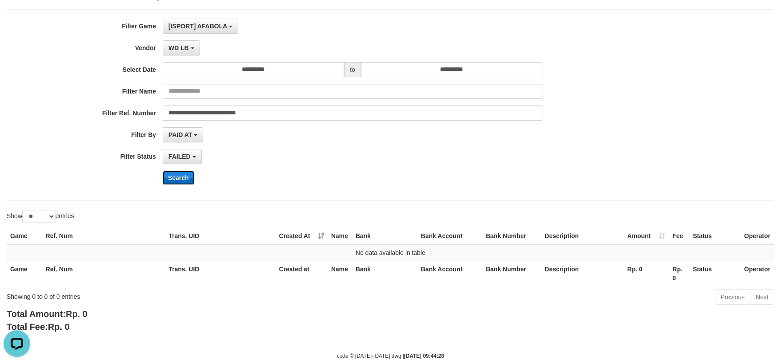
click at [184, 174] on button "Search" at bounding box center [178, 178] width 31 height 14
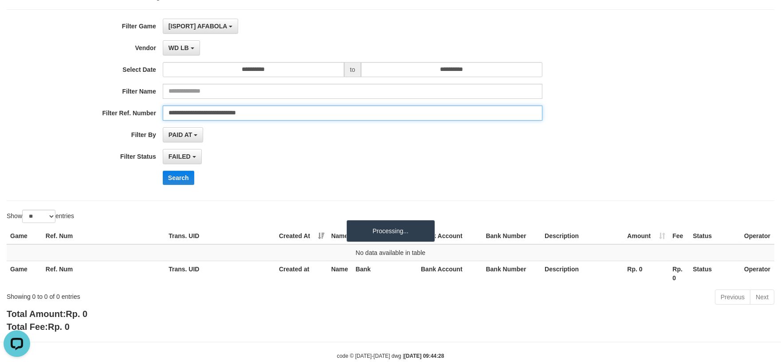
click at [259, 115] on input "**********" at bounding box center [353, 113] width 380 height 15
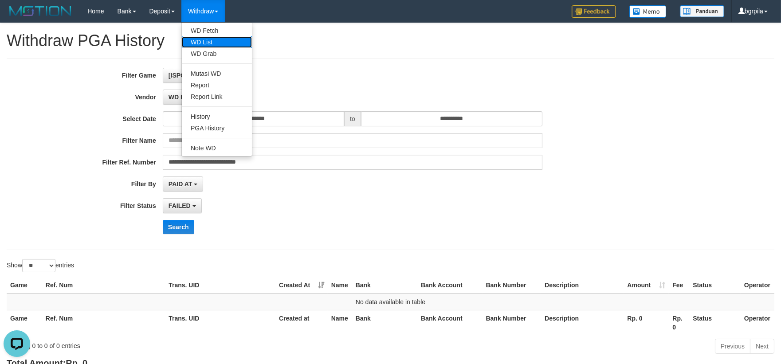
click at [208, 39] on link "WD List" at bounding box center [217, 42] width 70 height 12
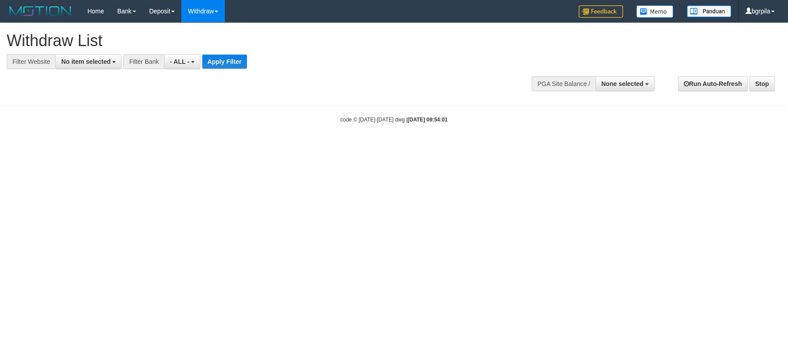
select select
drag, startPoint x: 658, startPoint y: 86, endPoint x: 626, endPoint y: 95, distance: 33.1
click at [659, 86] on div "**********" at bounding box center [659, 83] width 258 height 27
click at [627, 82] on span "None selected" at bounding box center [622, 83] width 42 height 7
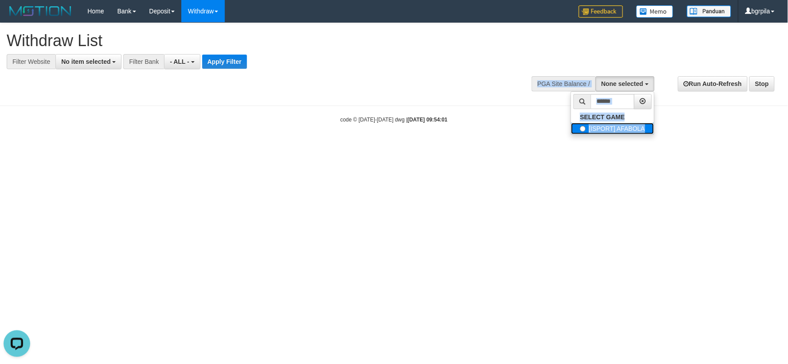
click at [591, 130] on label "[ISPORT] AFABOLA" at bounding box center [612, 129] width 83 height 12
select select "****"
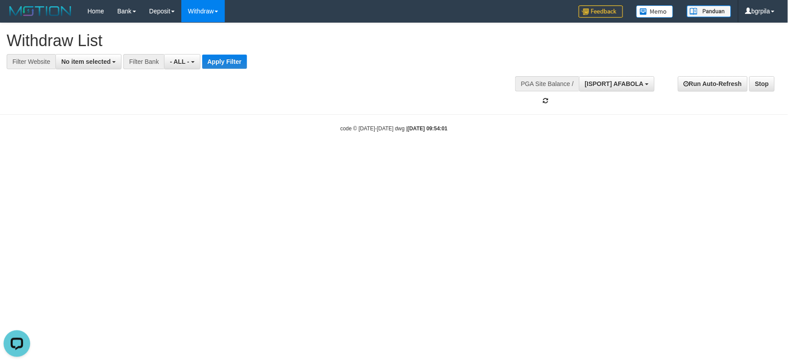
scroll to position [8, 0]
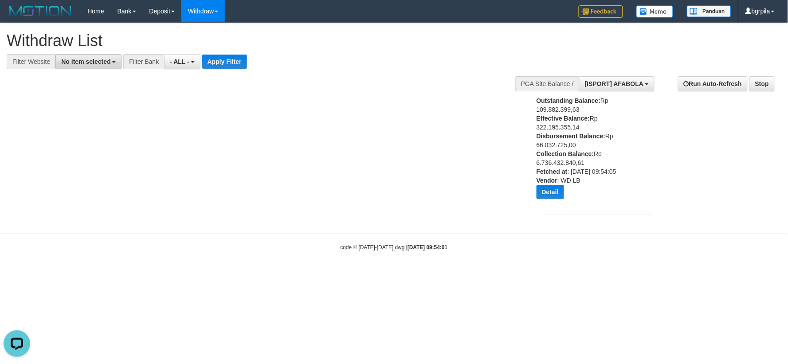
click at [109, 61] on span "No item selected" at bounding box center [85, 61] width 49 height 7
click at [301, 82] on div "**********" at bounding box center [394, 123] width 788 height 201
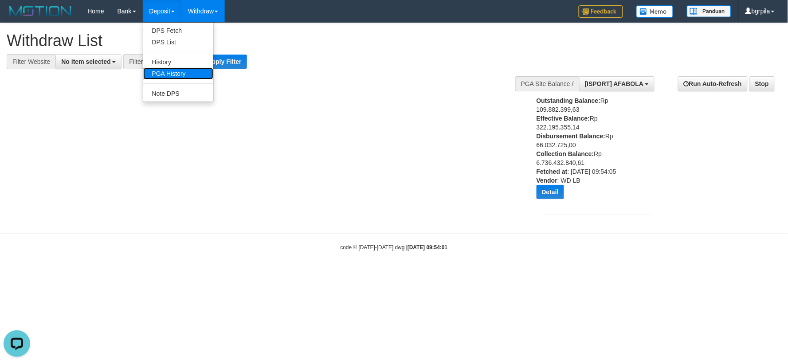
click at [165, 70] on link "PGA History" at bounding box center [178, 74] width 70 height 12
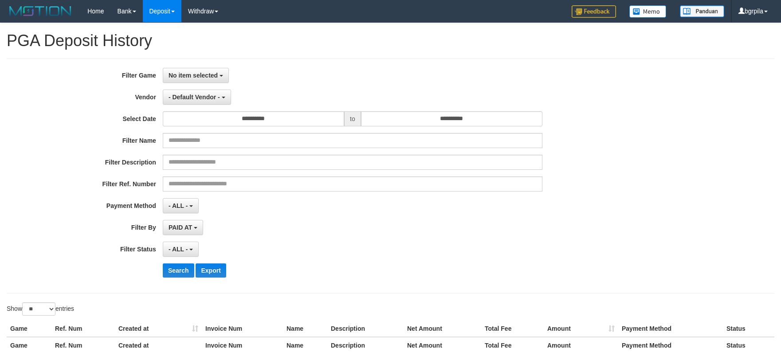
select select
select select "**"
click at [200, 78] on span "No item selected" at bounding box center [193, 75] width 49 height 7
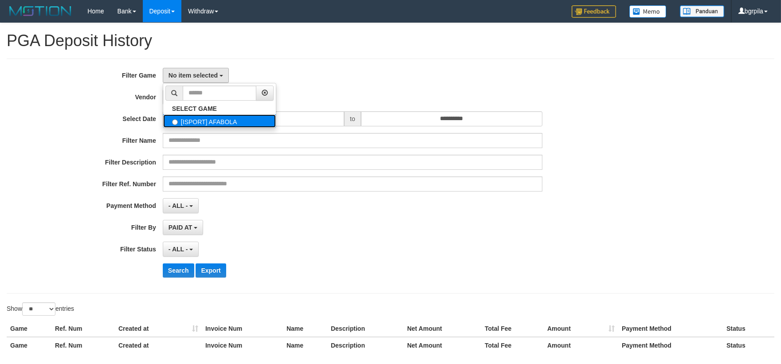
click at [184, 117] on label "[ISPORT] AFABOLA" at bounding box center [219, 120] width 113 height 13
select select "****"
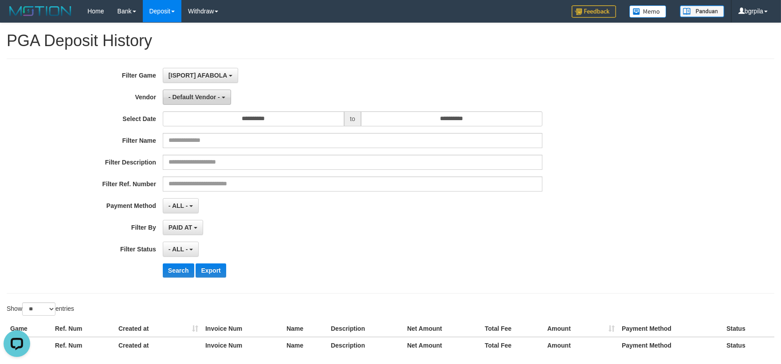
click at [200, 98] on span "- Default Vendor -" at bounding box center [194, 97] width 51 height 7
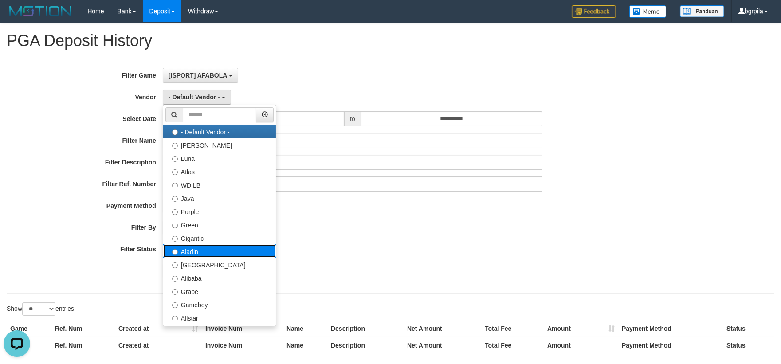
click at [221, 252] on label "Aladin" at bounding box center [219, 250] width 113 height 13
select select "**********"
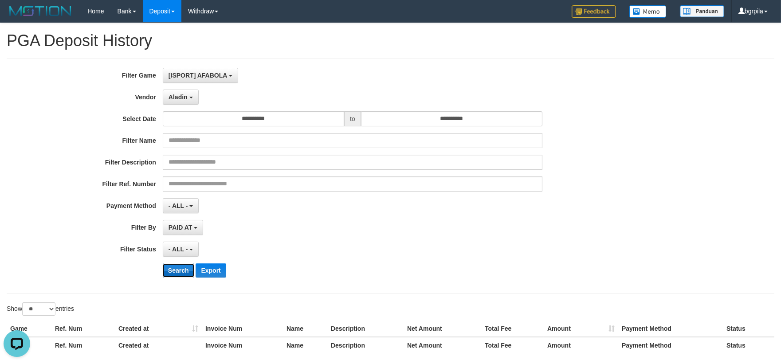
click at [173, 271] on button "Search" at bounding box center [178, 270] width 31 height 14
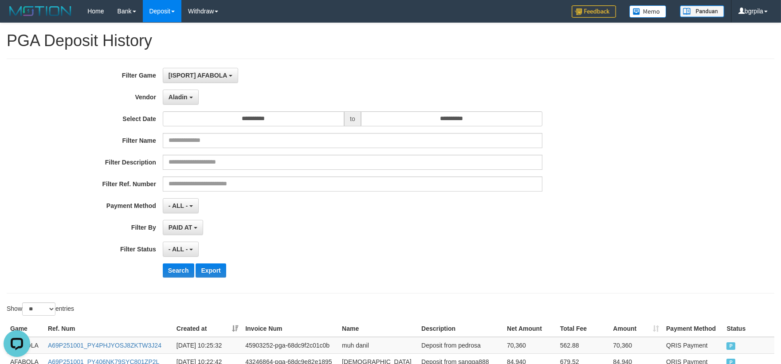
click at [232, 330] on th "Created at" at bounding box center [207, 329] width 69 height 16
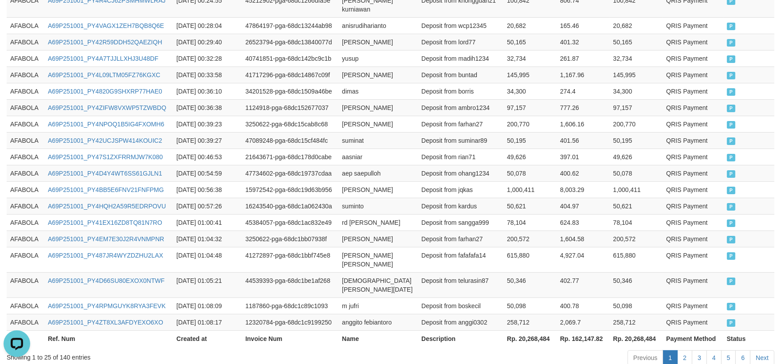
scroll to position [481, 0]
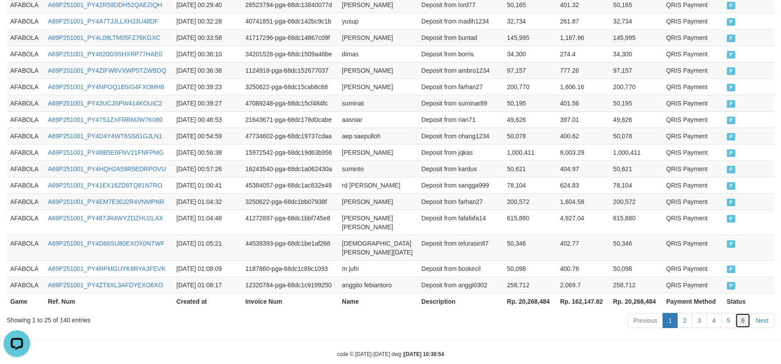
click at [746, 313] on link "6" at bounding box center [742, 320] width 15 height 15
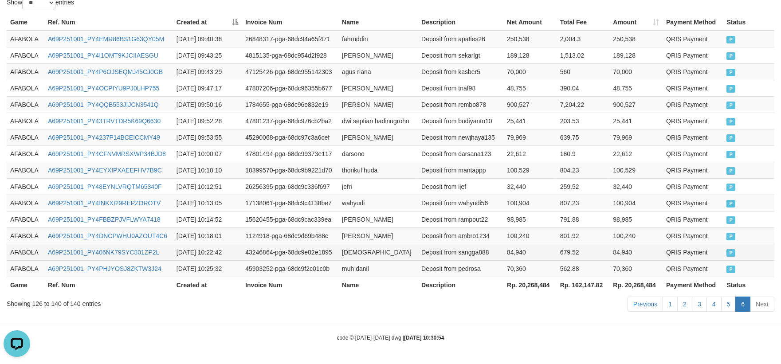
click at [578, 255] on td "679.52" at bounding box center [583, 252] width 53 height 16
click at [730, 303] on link "5" at bounding box center [728, 304] width 15 height 15
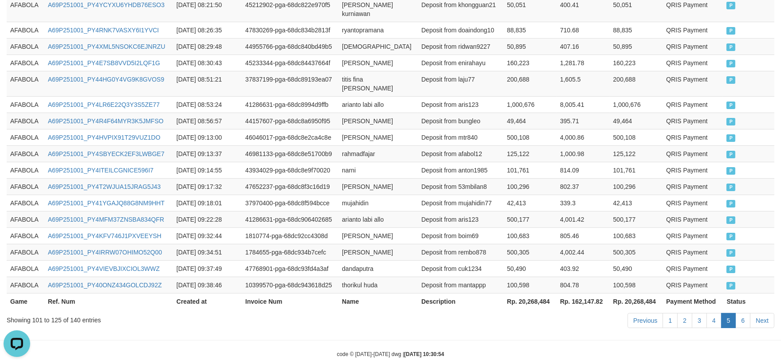
click at [515, 260] on td "50,490" at bounding box center [529, 268] width 53 height 16
click at [39, 228] on td "AFABOLA" at bounding box center [26, 236] width 38 height 16
click at [21, 228] on td "AFABOLA" at bounding box center [26, 236] width 38 height 16
drag, startPoint x: 21, startPoint y: 219, endPoint x: 573, endPoint y: 295, distance: 556.9
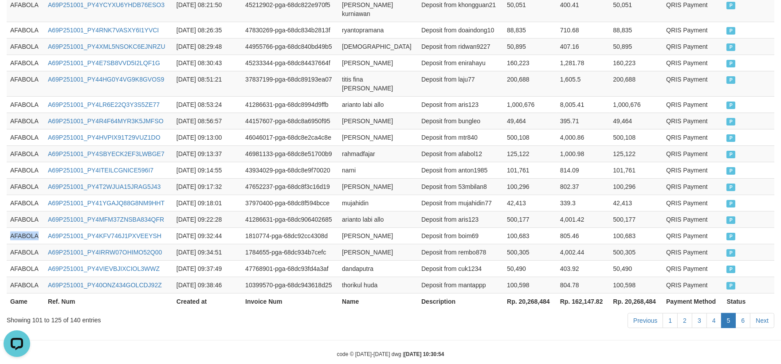
click at [32, 228] on td "AFABOLA" at bounding box center [26, 236] width 38 height 16
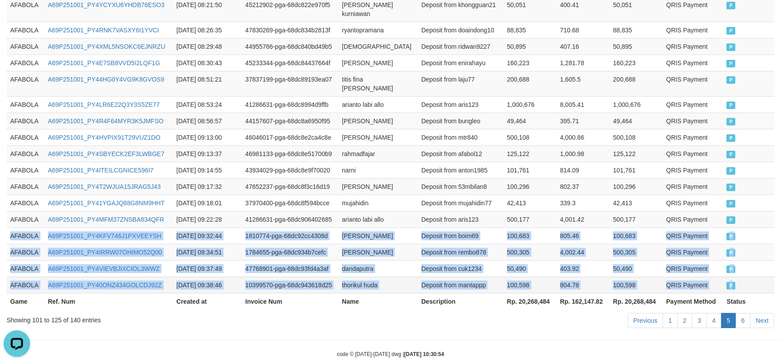
click at [757, 277] on td "P" at bounding box center [748, 285] width 51 height 16
copy tbody "AFABOLA A69P251001_PY4KFV746J1PXVEEYSH [DATE] 09:32:44 1810774-pga-68dc92cc4308…"
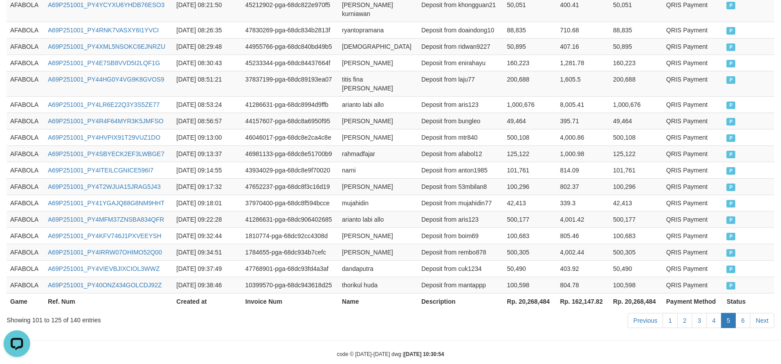
click at [129, 314] on div "Showing 101 to 125 of 140 entries Previous 1 2 3 4 5 6 Next" at bounding box center [390, 321] width 781 height 19
drag, startPoint x: 623, startPoint y: 188, endPoint x: 635, endPoint y: 19, distance: 169.8
click at [623, 195] on td "42,413" at bounding box center [635, 203] width 53 height 16
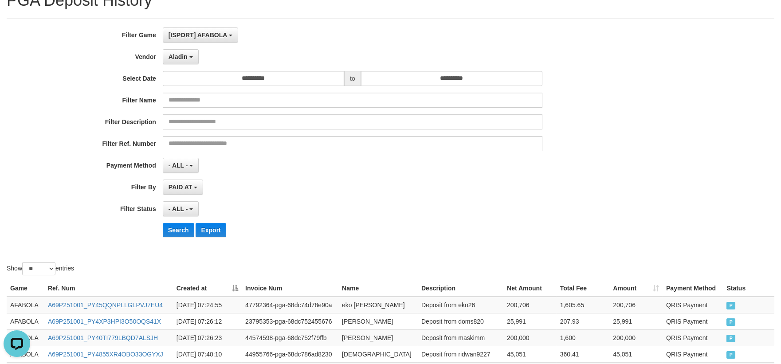
scroll to position [37, 0]
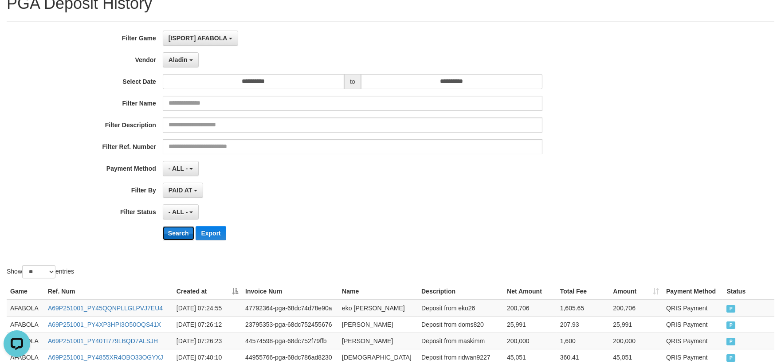
click at [175, 228] on button "Search" at bounding box center [178, 233] width 31 height 14
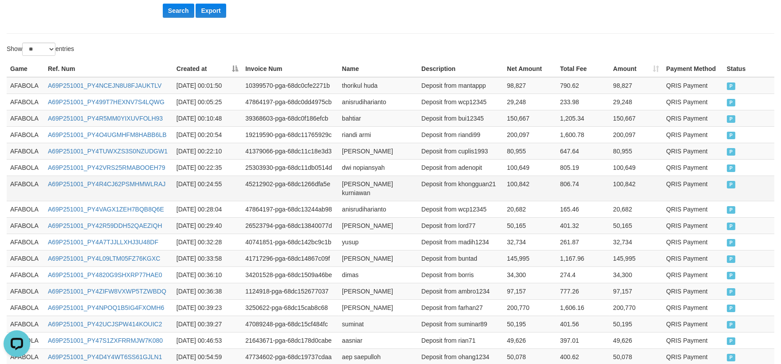
scroll to position [345, 0]
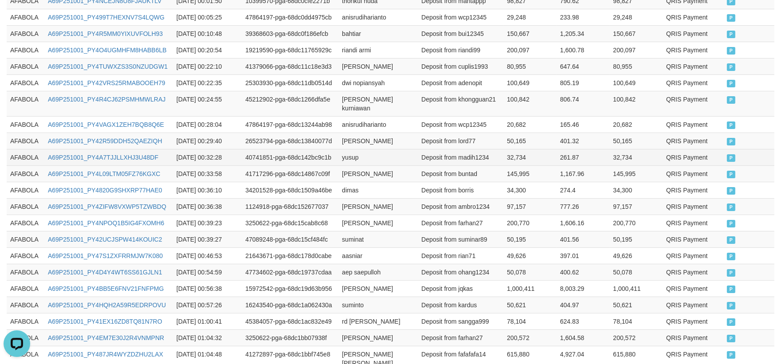
click at [424, 149] on td "Deposit from madih1234" at bounding box center [461, 157] width 86 height 16
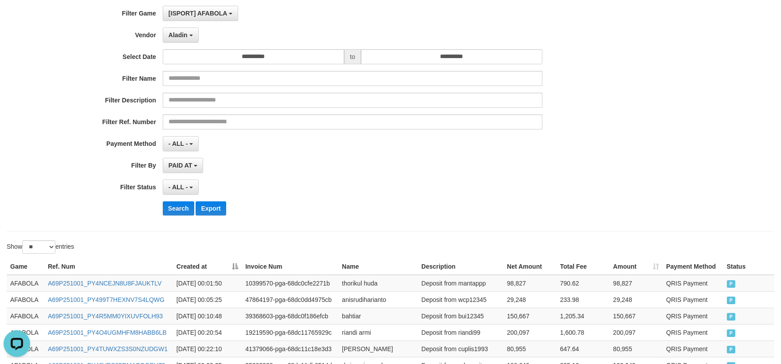
scroll to position [0, 0]
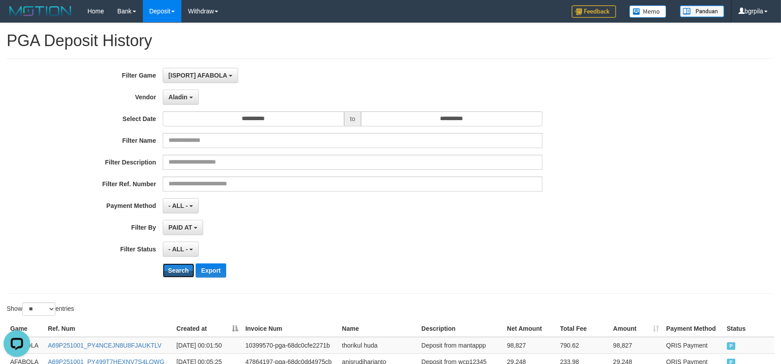
drag, startPoint x: 173, startPoint y: 269, endPoint x: 214, endPoint y: 259, distance: 42.6
click at [173, 269] on button "Search" at bounding box center [178, 270] width 31 height 14
click at [322, 258] on div "**********" at bounding box center [325, 176] width 651 height 216
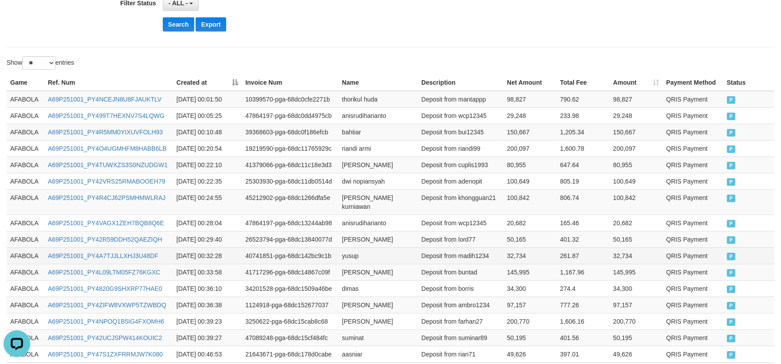
scroll to position [481, 0]
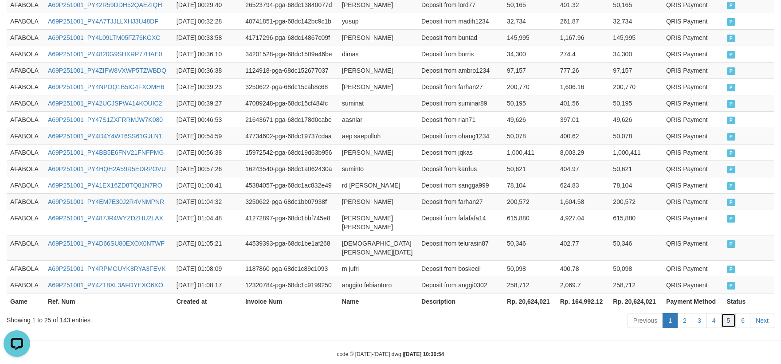
click at [727, 313] on link "5" at bounding box center [728, 320] width 15 height 15
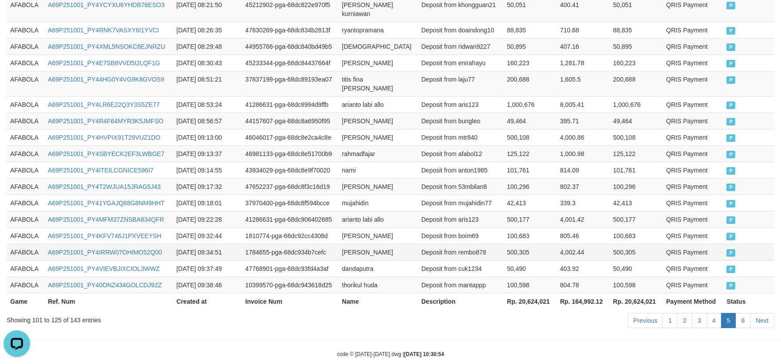
click at [525, 244] on td "500,305" at bounding box center [529, 252] width 53 height 16
